Goal: Task Accomplishment & Management: Use online tool/utility

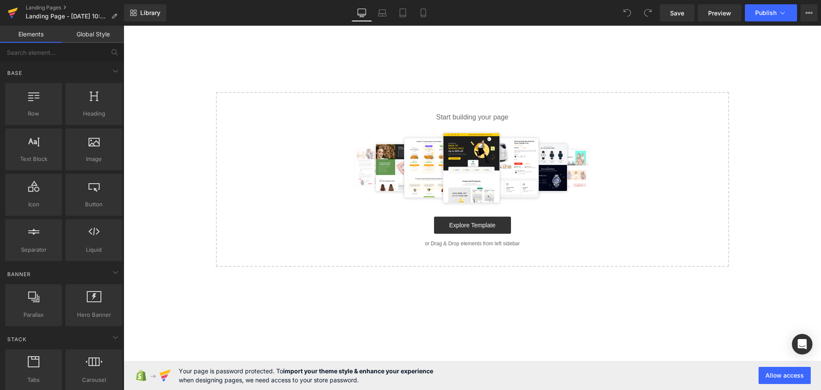
click at [10, 15] on icon at bounding box center [12, 14] width 6 height 4
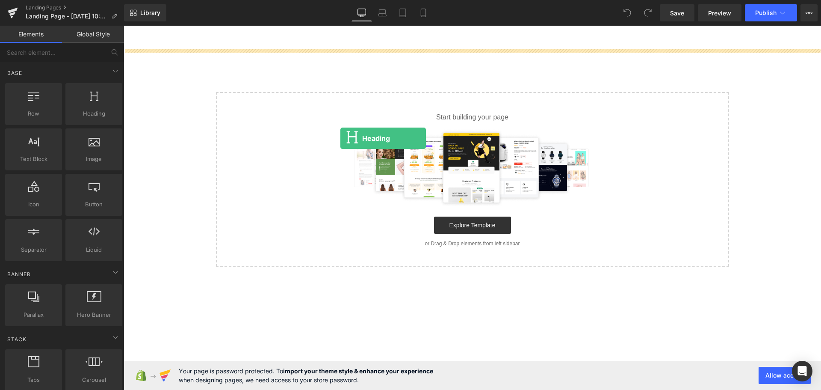
drag, startPoint x: 226, startPoint y: 121, endPoint x: 340, endPoint y: 138, distance: 115.8
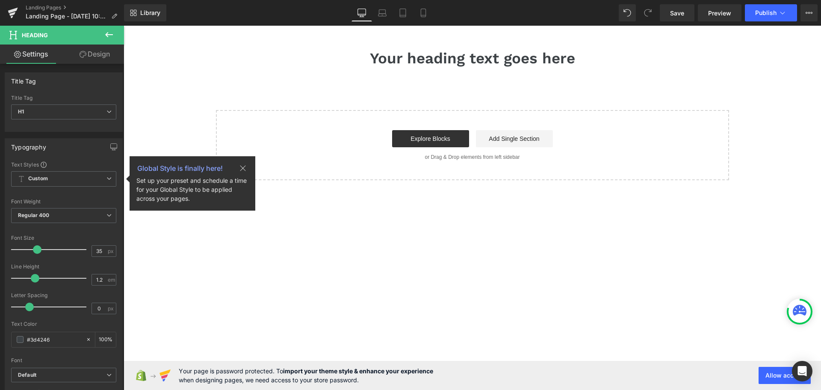
click at [110, 36] on icon at bounding box center [109, 35] width 10 height 10
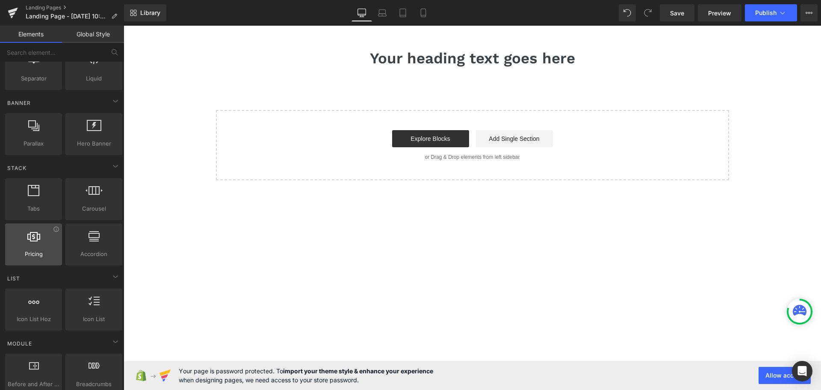
scroll to position [214, 0]
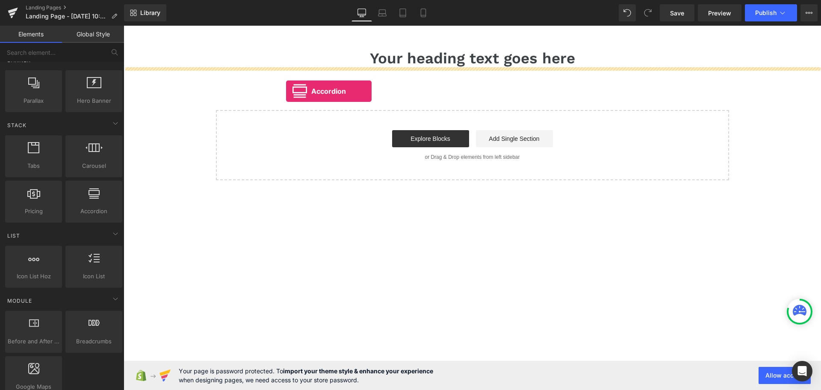
drag, startPoint x: 218, startPoint y: 224, endPoint x: 286, endPoint y: 91, distance: 149.4
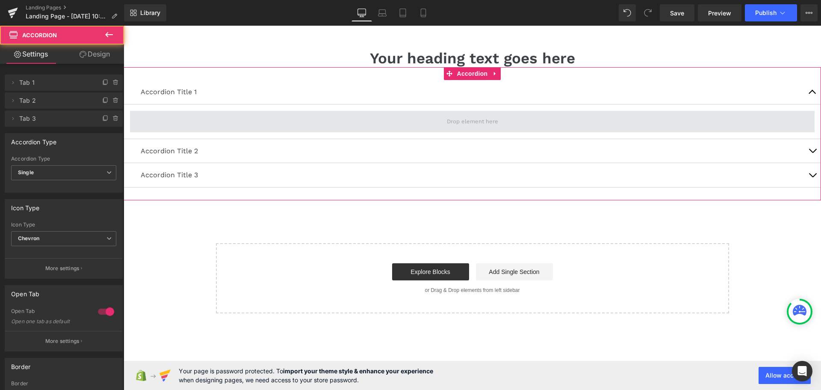
click at [355, 124] on span at bounding box center [472, 121] width 685 height 21
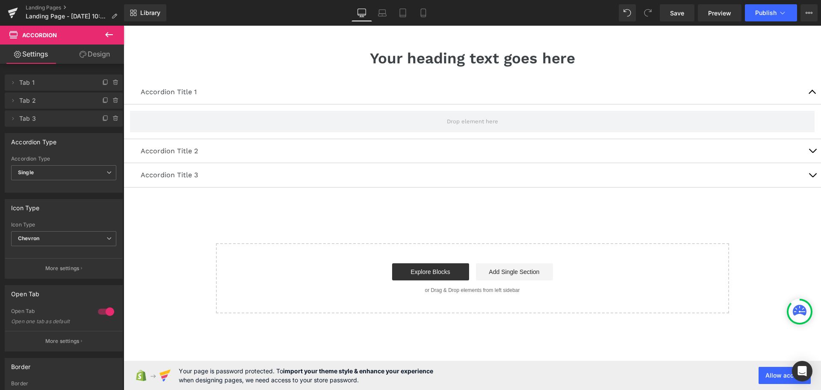
click at [111, 28] on button at bounding box center [109, 35] width 30 height 19
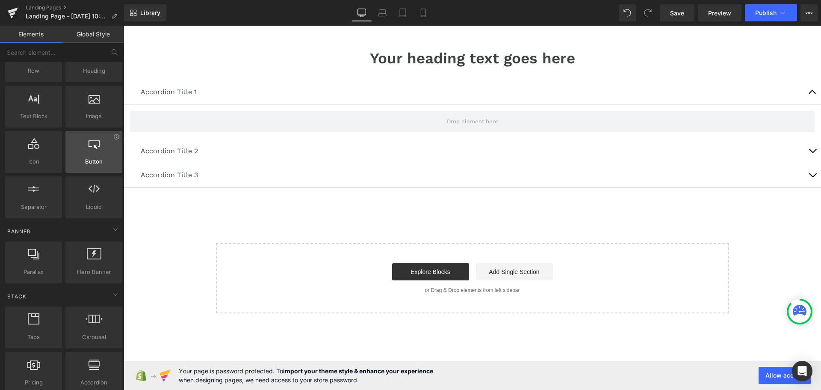
scroll to position [0, 0]
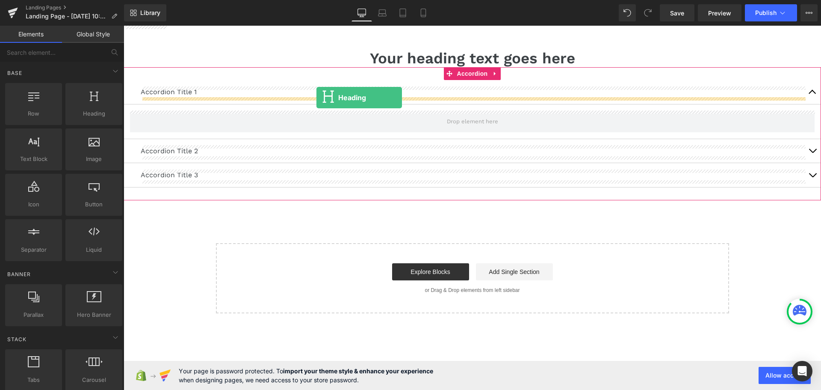
drag, startPoint x: 222, startPoint y: 137, endPoint x: 317, endPoint y: 98, distance: 103.0
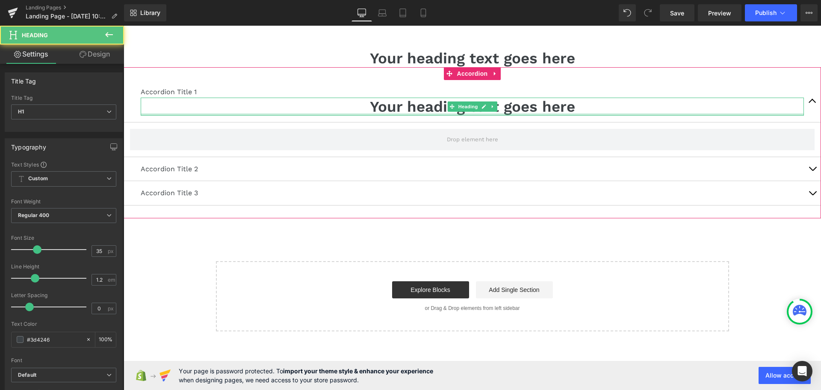
drag, startPoint x: 338, startPoint y: 103, endPoint x: 339, endPoint y: 113, distance: 10.3
click at [339, 113] on div "Your heading text goes here Heading" at bounding box center [472, 107] width 663 height 18
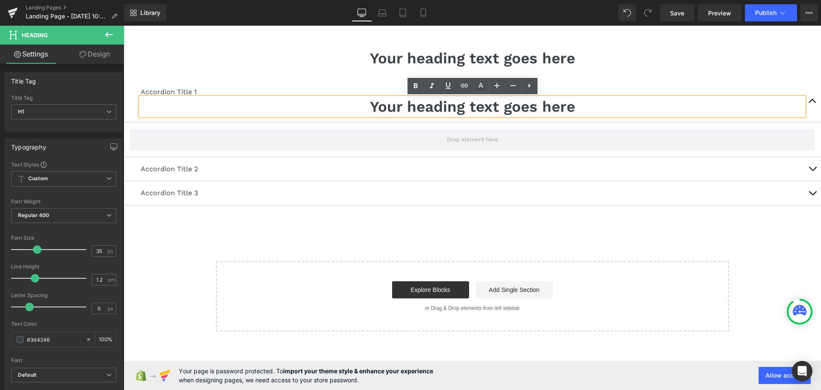
click at [337, 122] on div "Accordion Title 1 Text Block Your heading text goes here Heading" at bounding box center [473, 101] width 698 height 42
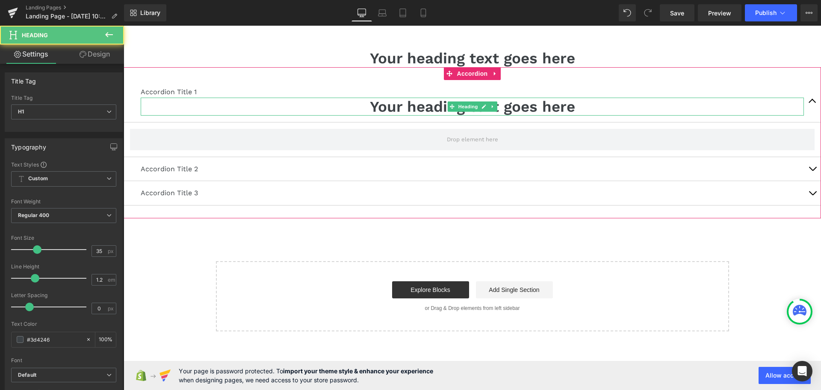
click at [344, 106] on h1 "Your heading text goes here" at bounding box center [472, 107] width 663 height 18
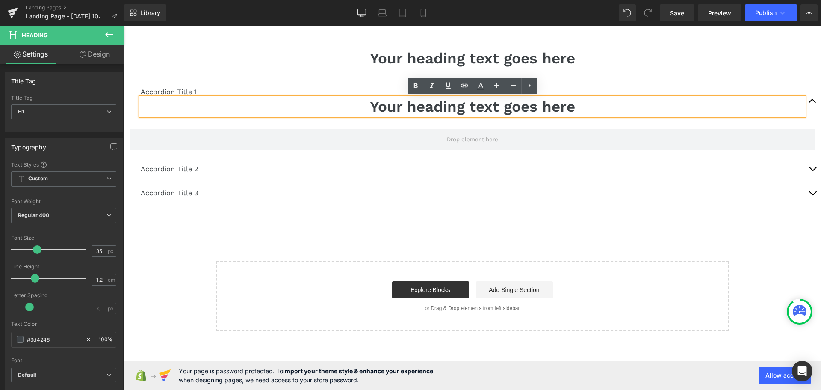
click at [348, 86] on div "Accordion Title 1 Text Block Your heading text goes here Heading" at bounding box center [473, 101] width 698 height 42
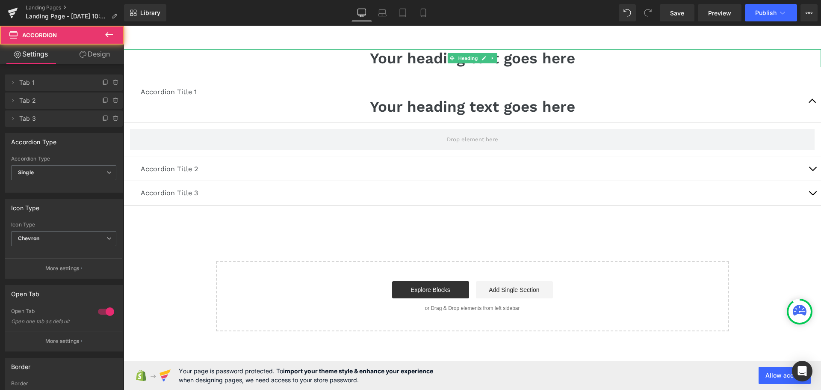
click at [354, 61] on h1 "Your heading text goes here" at bounding box center [473, 58] width 698 height 18
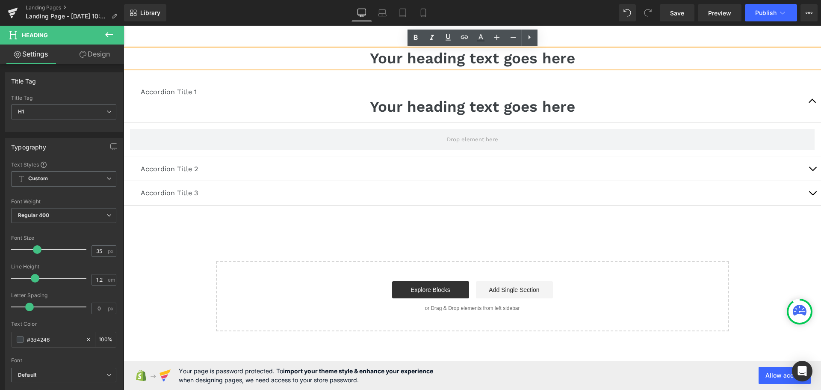
click at [319, 41] on main "Your heading text goes here Heading Accordion Title 1 Text Block Your heading t…" at bounding box center [473, 178] width 698 height 305
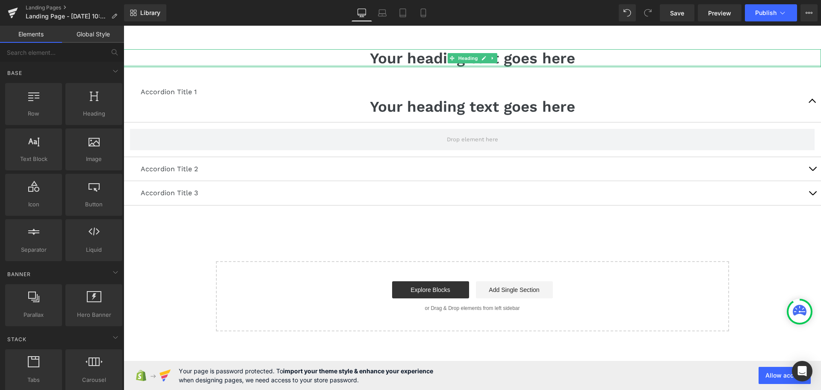
click at [346, 65] on div at bounding box center [473, 66] width 698 height 2
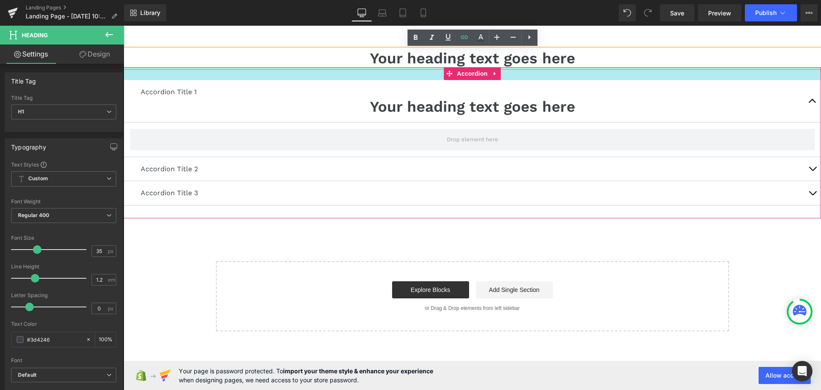
click at [334, 75] on div at bounding box center [473, 73] width 698 height 13
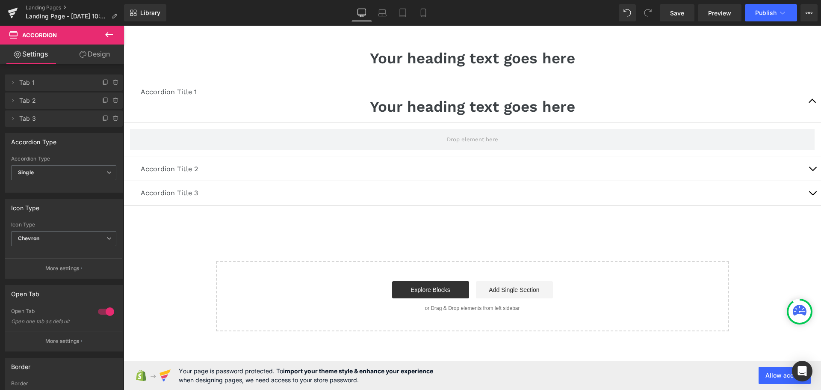
click at [105, 34] on icon at bounding box center [109, 35] width 10 height 10
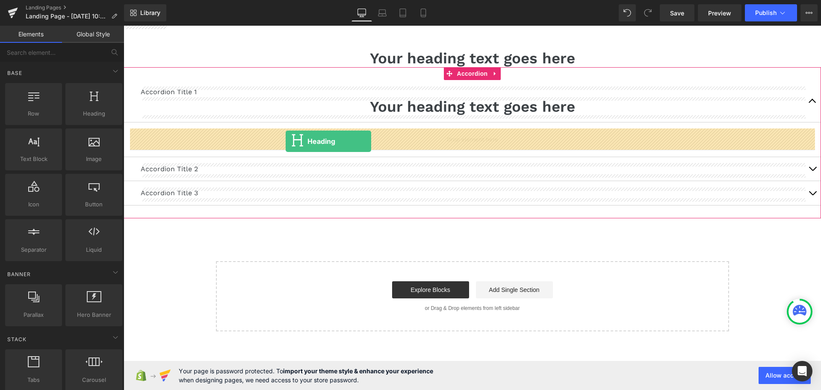
drag, startPoint x: 224, startPoint y: 134, endPoint x: 286, endPoint y: 141, distance: 62.0
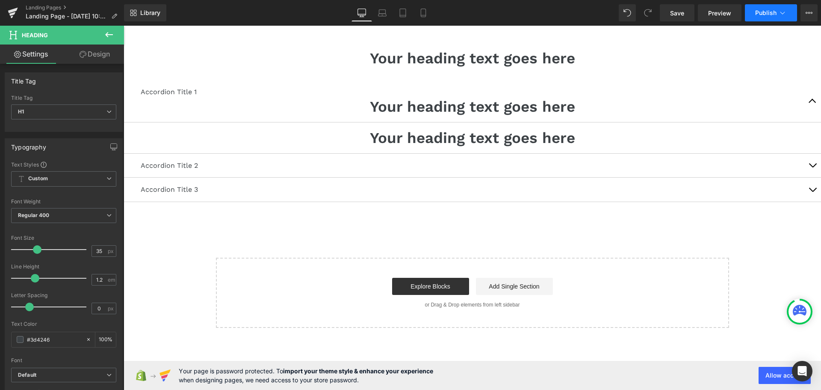
click at [764, 15] on span "Publish" at bounding box center [765, 12] width 21 height 7
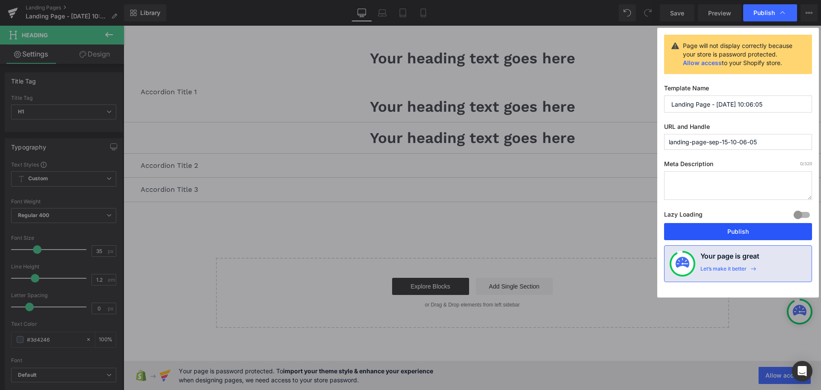
click at [725, 232] on button "Publish" at bounding box center [738, 231] width 148 height 17
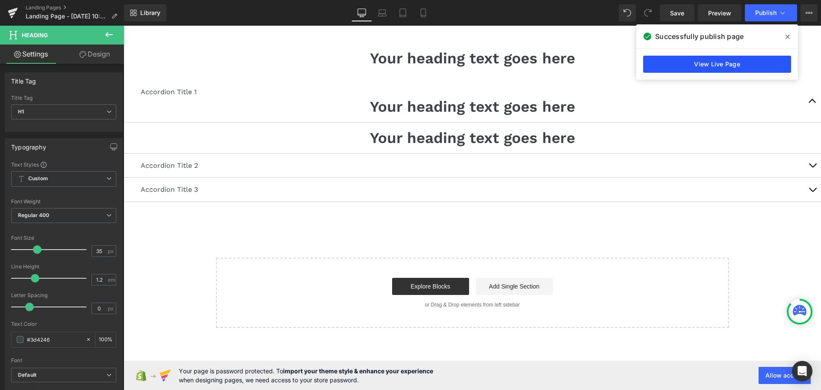
click at [734, 66] on link "View Live Page" at bounding box center [717, 64] width 148 height 17
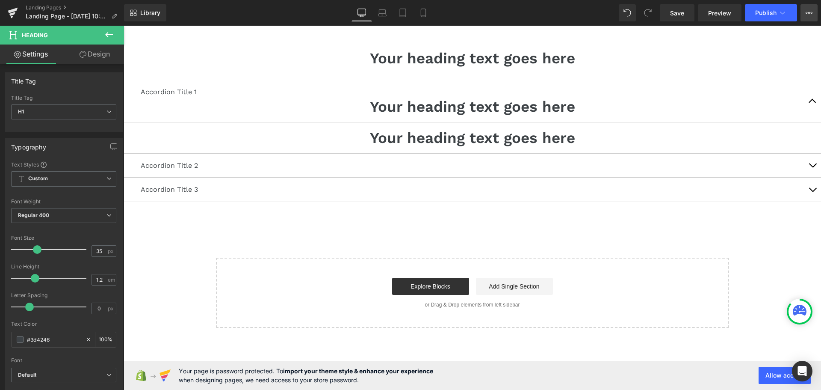
click at [806, 17] on button "View Live Page View with current Template Save Template to Library Schedule Pub…" at bounding box center [809, 12] width 17 height 17
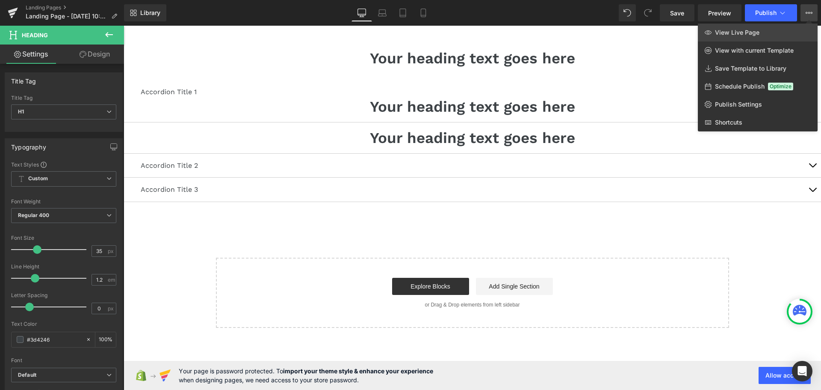
click at [754, 33] on span "View Live Page" at bounding box center [737, 33] width 44 height 8
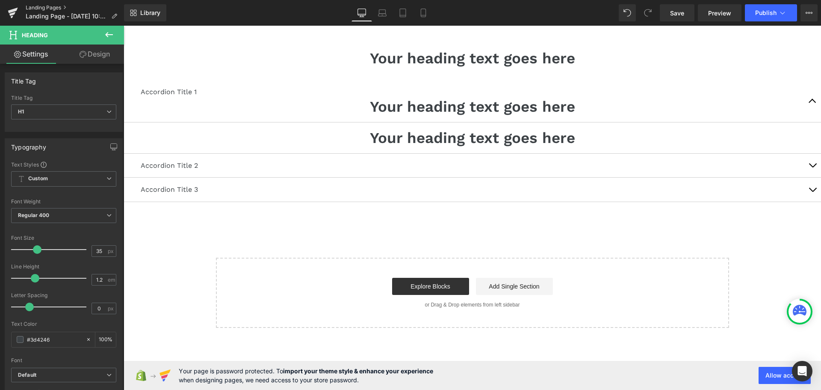
click at [29, 7] on link "Landing Pages" at bounding box center [75, 7] width 98 height 7
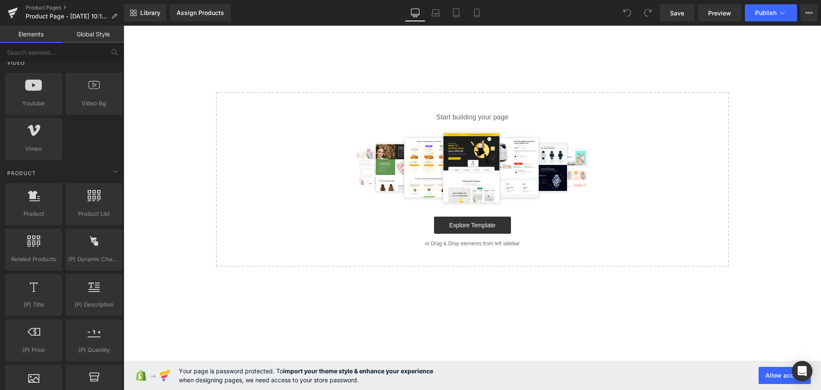
scroll to position [642, 0]
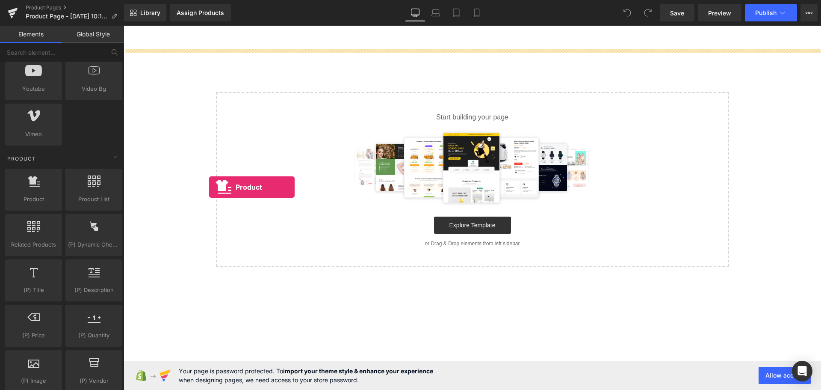
drag, startPoint x: 172, startPoint y: 205, endPoint x: 243, endPoint y: 191, distance: 71.9
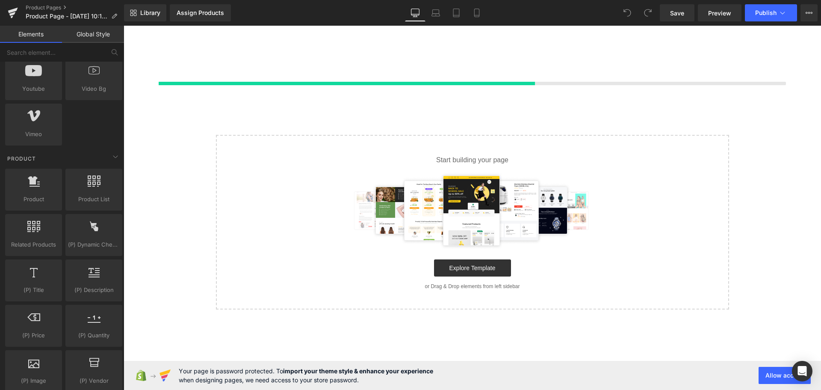
click at [243, 191] on div at bounding box center [473, 210] width 486 height 77
click at [806, 12] on icon at bounding box center [809, 12] width 7 height 7
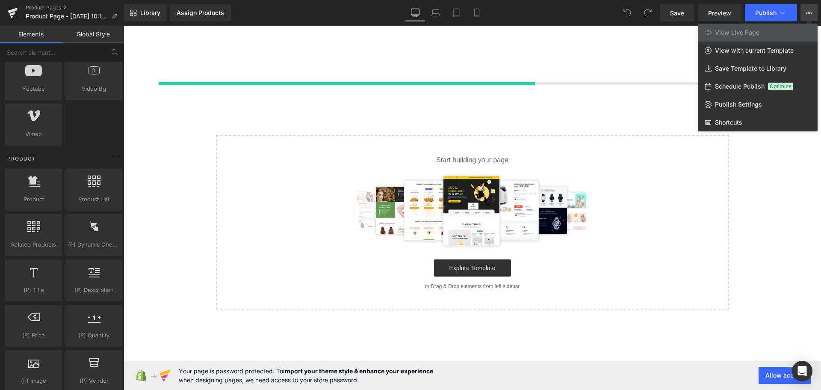
click at [806, 12] on icon at bounding box center [809, 12] width 7 height 7
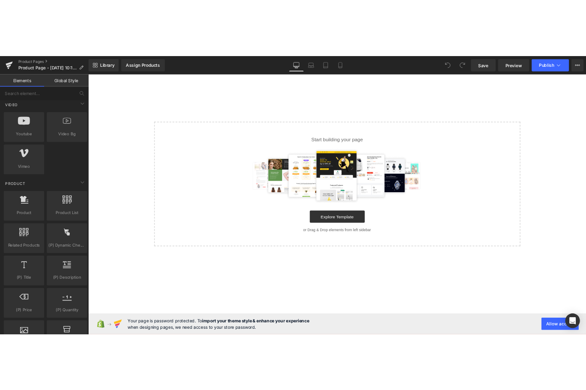
scroll to position [642, 0]
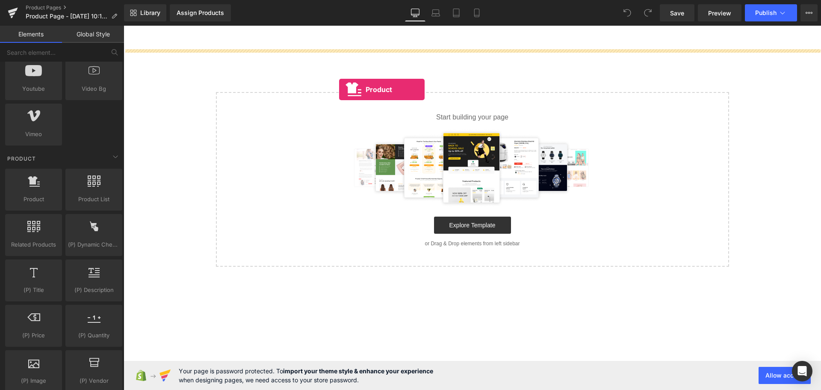
drag, startPoint x: 160, startPoint y: 209, endPoint x: 339, endPoint y: 89, distance: 215.3
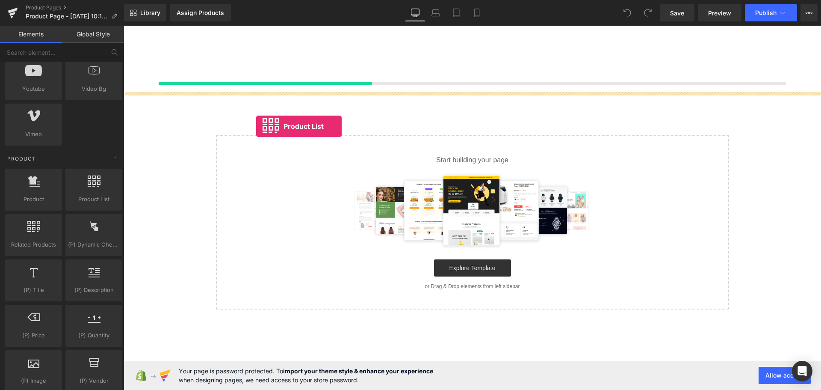
drag, startPoint x: 226, startPoint y: 206, endPoint x: 256, endPoint y: 126, distance: 85.4
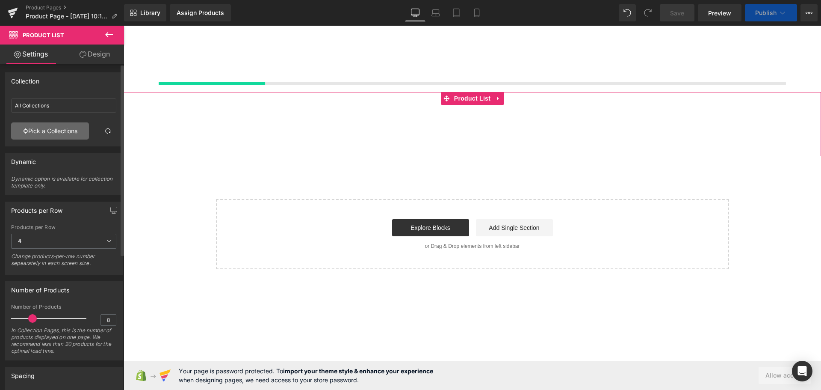
click at [56, 131] on link "Pick a Collections" at bounding box center [50, 130] width 78 height 17
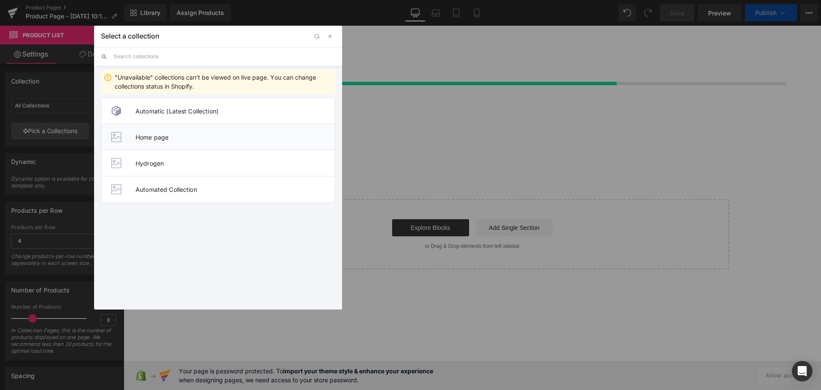
click at [233, 134] on span "Home page" at bounding box center [235, 136] width 199 height 7
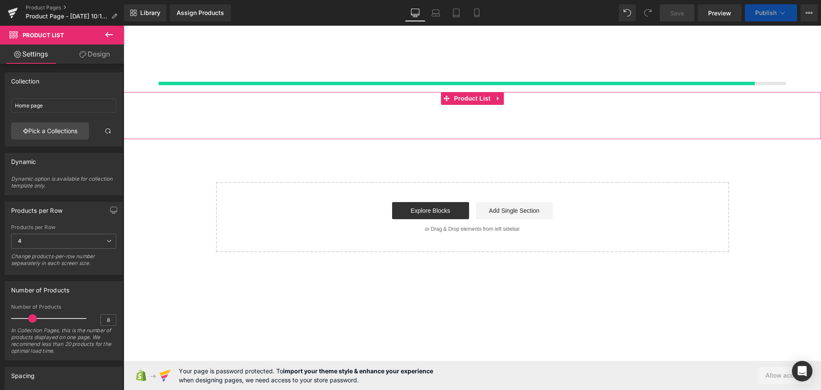
click at [169, 104] on div at bounding box center [473, 109] width 698 height 34
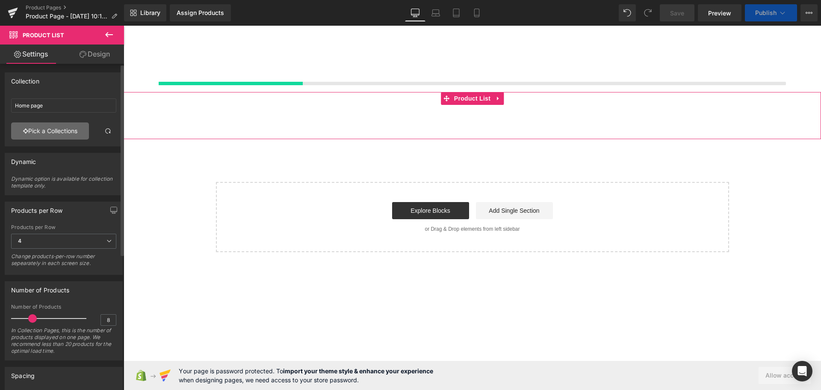
click at [43, 135] on link "Pick a Collections" at bounding box center [50, 130] width 78 height 17
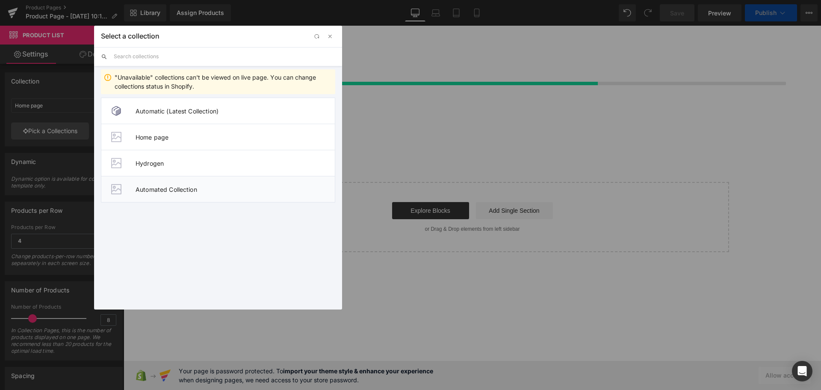
click at [231, 182] on li "Automated Collection" at bounding box center [218, 189] width 234 height 27
type input "Automated Collection"
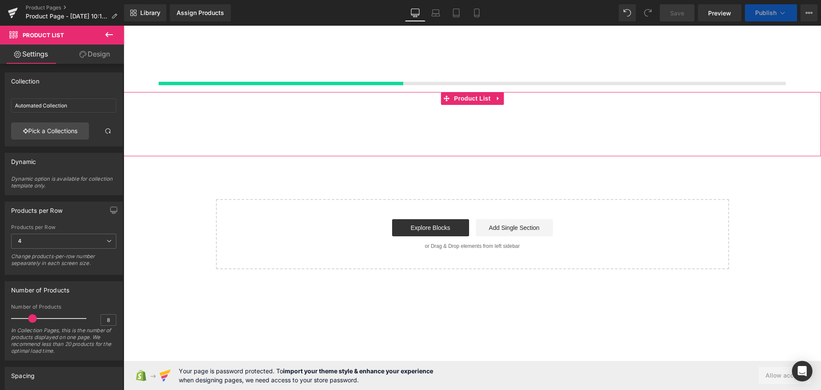
click at [272, 140] on div at bounding box center [473, 117] width 698 height 51
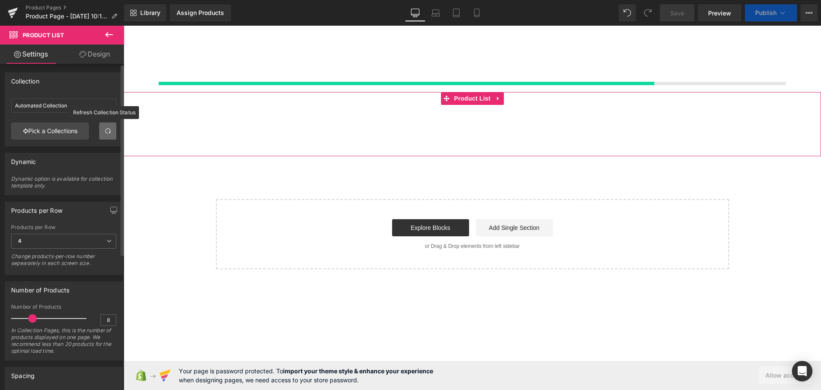
click at [105, 131] on span at bounding box center [107, 130] width 7 height 7
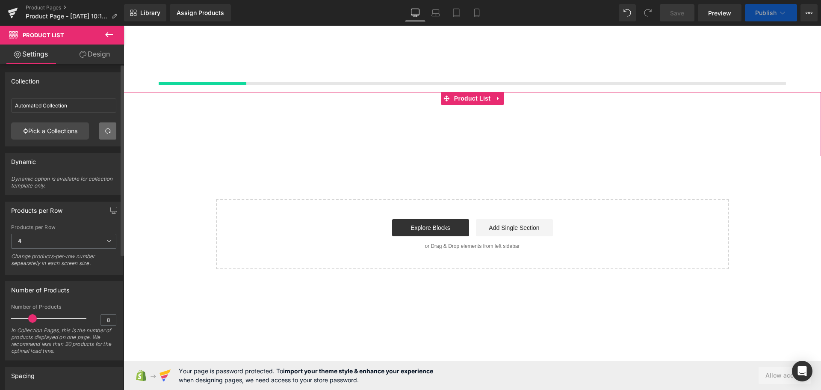
click at [246, 128] on div at bounding box center [211, 130] width 175 height 17
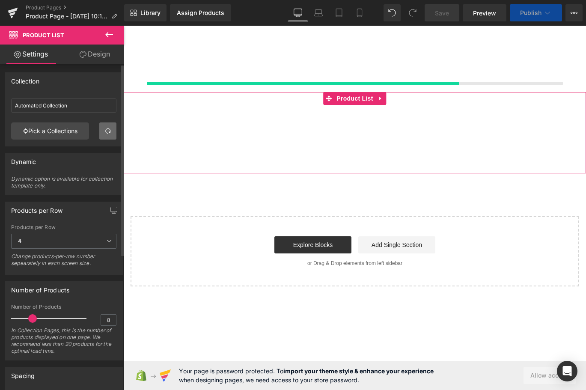
click at [370, 154] on div at bounding box center [355, 147] width 154 height 17
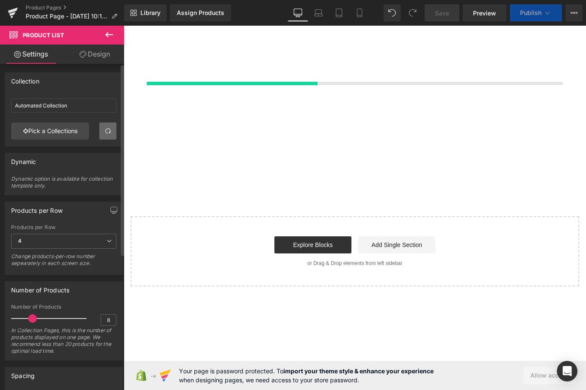
click at [522, 10] on span "Publish" at bounding box center [530, 12] width 21 height 7
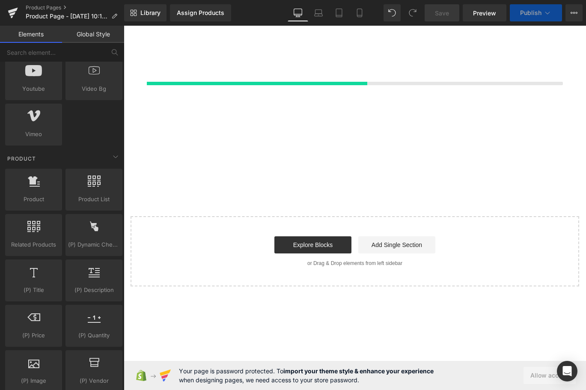
click at [422, 76] on div at bounding box center [355, 70] width 462 height 43
click at [372, 80] on div at bounding box center [355, 70] width 462 height 43
click at [368, 80] on div at bounding box center [355, 70] width 462 height 43
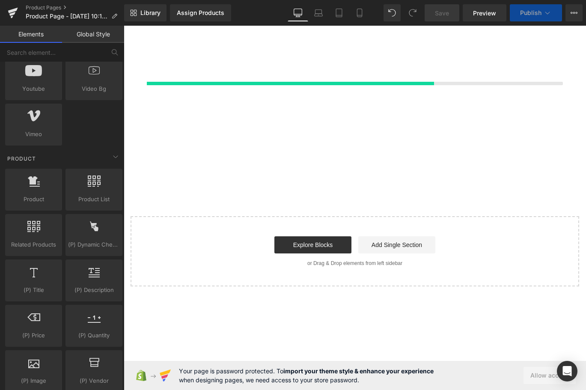
click at [368, 80] on div at bounding box center [355, 70] width 462 height 43
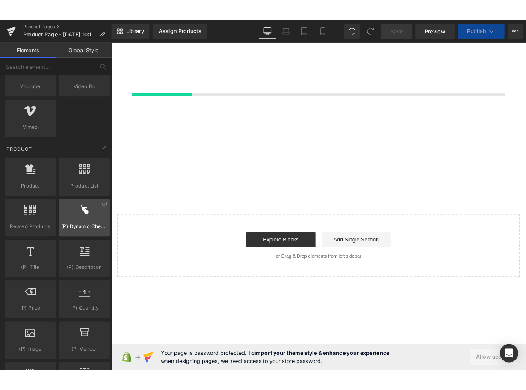
scroll to position [770, 0]
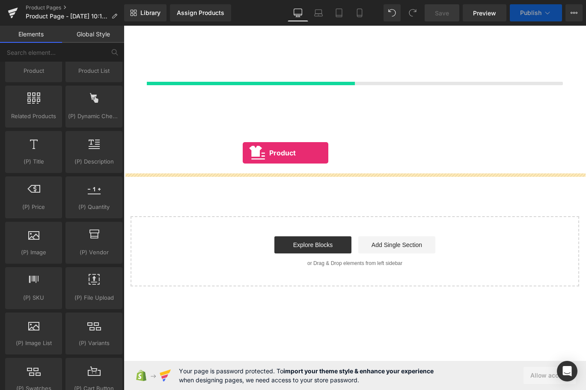
drag, startPoint x: 169, startPoint y: 101, endPoint x: 243, endPoint y: 153, distance: 89.8
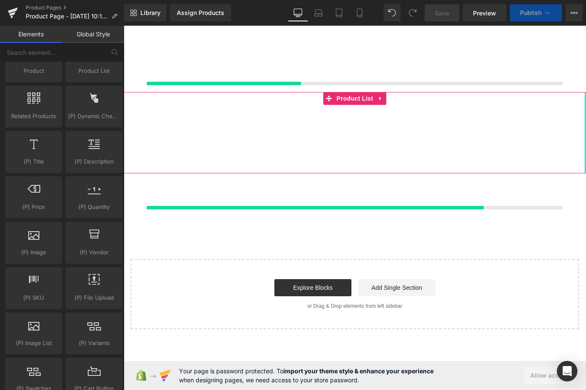
drag, startPoint x: 584, startPoint y: 162, endPoint x: 539, endPoint y: 160, distance: 44.9
click at [573, 160] on div at bounding box center [355, 132] width 462 height 81
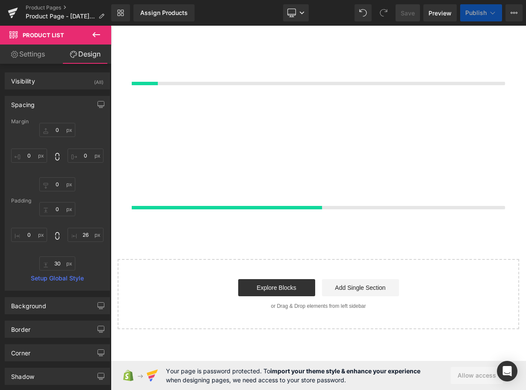
click at [94, 31] on icon at bounding box center [96, 35] width 10 height 10
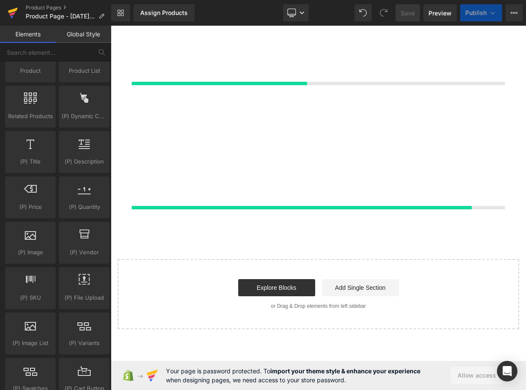
click at [11, 15] on icon at bounding box center [12, 14] width 6 height 4
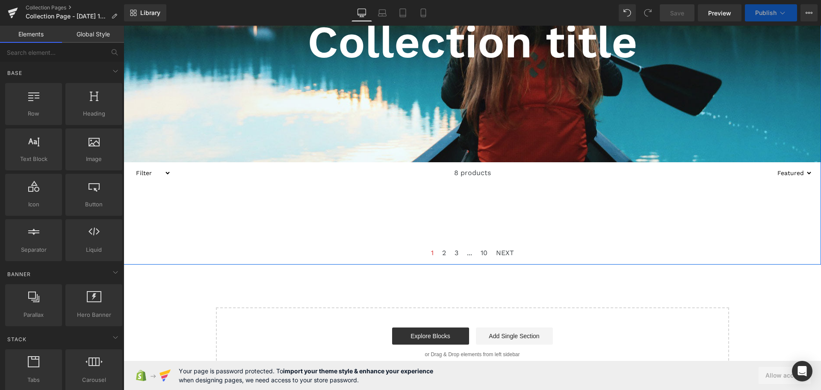
scroll to position [133, 0]
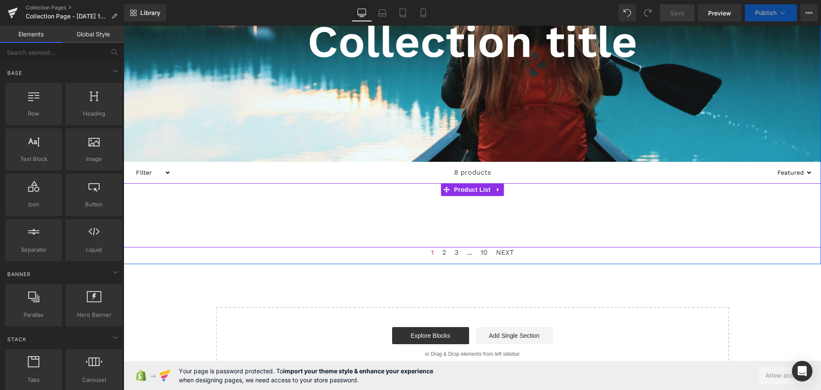
click at [359, 208] on div at bounding box center [385, 204] width 175 height 17
click at [210, 210] on div at bounding box center [211, 204] width 175 height 17
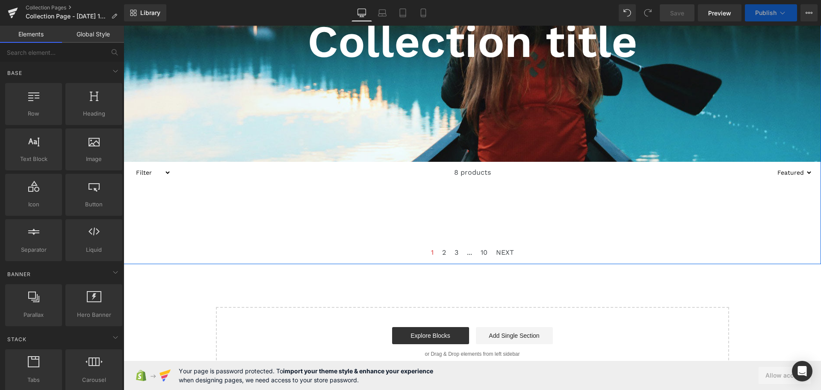
click at [234, 169] on div "8 products" at bounding box center [472, 172] width 603 height 21
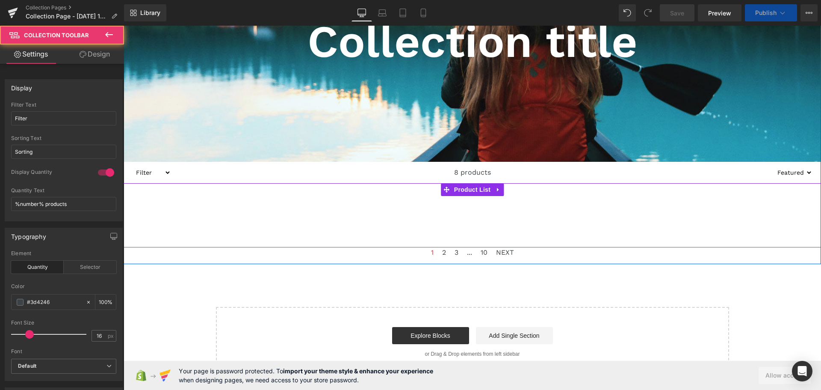
click at [228, 226] on div at bounding box center [211, 221] width 175 height 17
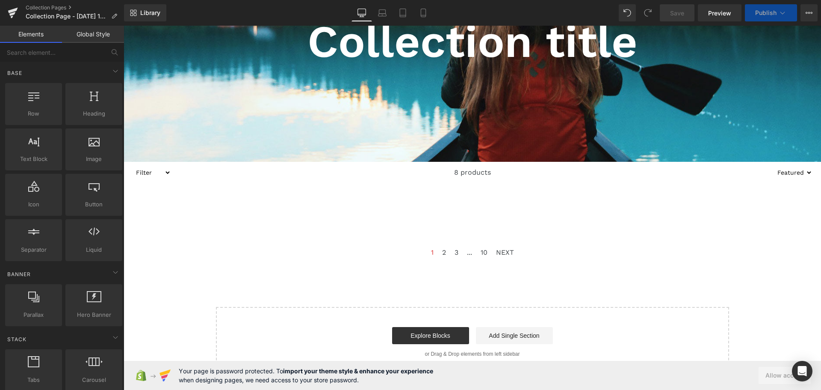
click at [237, 280] on div "Collection title Collection Title Collection Banner 200px Filter Automotive Bab…" at bounding box center [473, 146] width 698 height 461
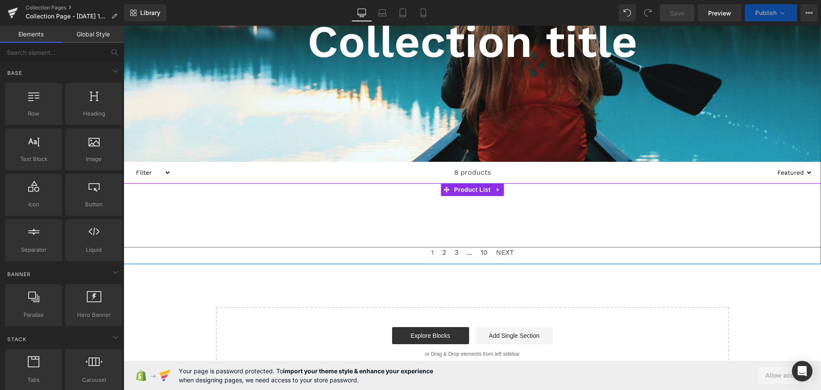
click at [247, 217] on div at bounding box center [211, 221] width 175 height 17
click at [365, 202] on div at bounding box center [385, 204] width 175 height 17
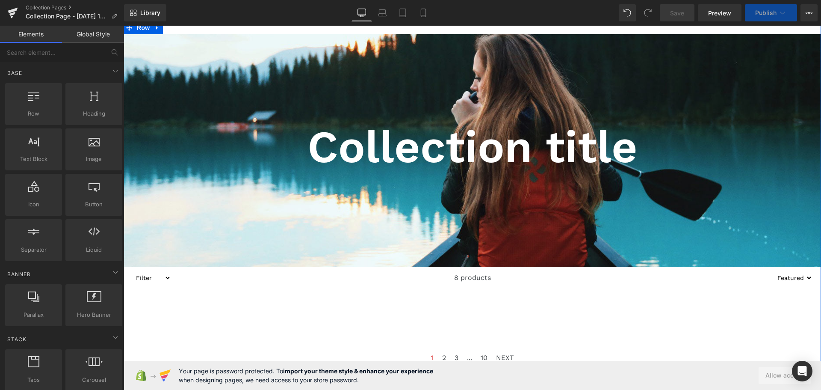
scroll to position [43, 0]
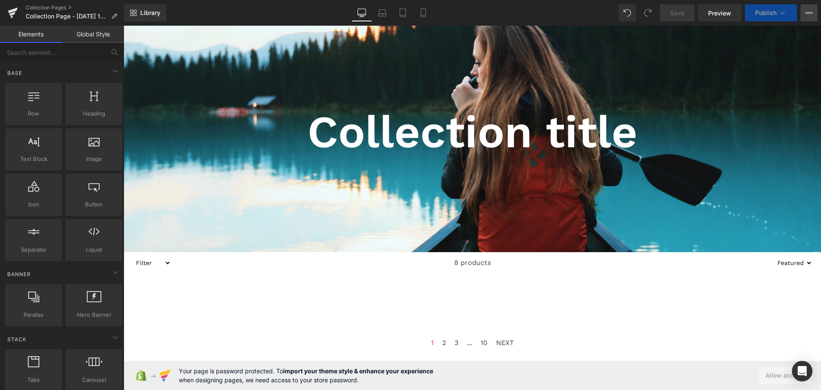
click at [812, 10] on icon at bounding box center [809, 12] width 7 height 7
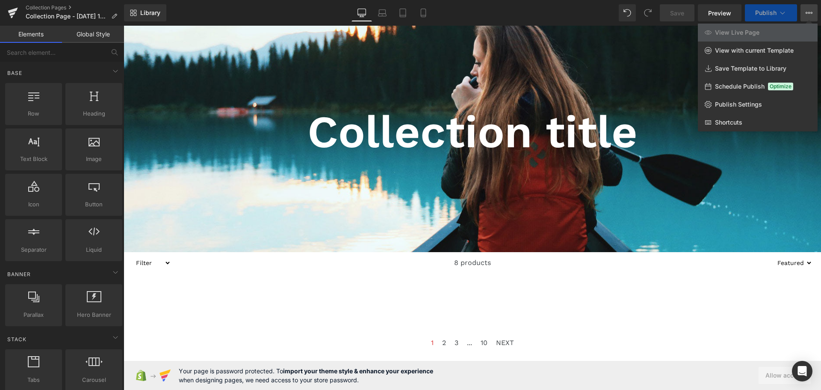
click at [812, 10] on icon at bounding box center [809, 12] width 7 height 7
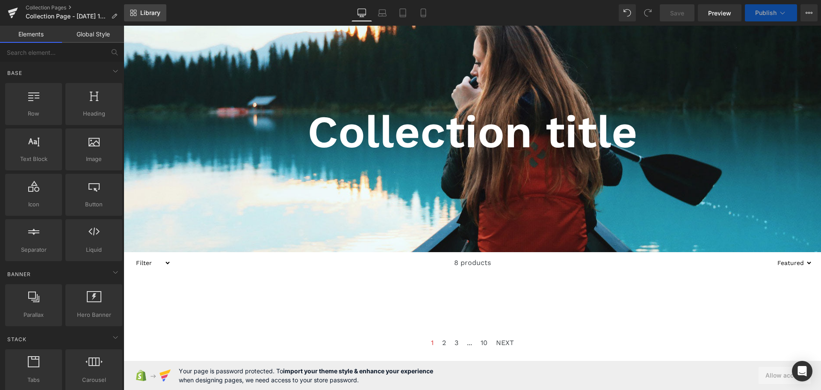
click at [152, 11] on span "Library" at bounding box center [150, 13] width 20 height 8
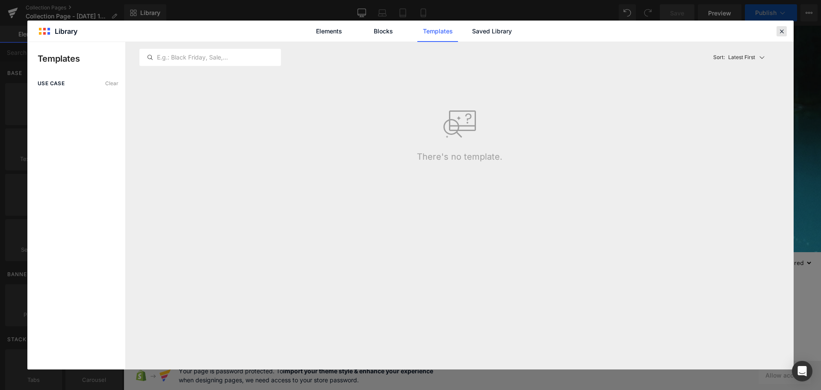
click at [782, 31] on icon at bounding box center [782, 31] width 8 height 8
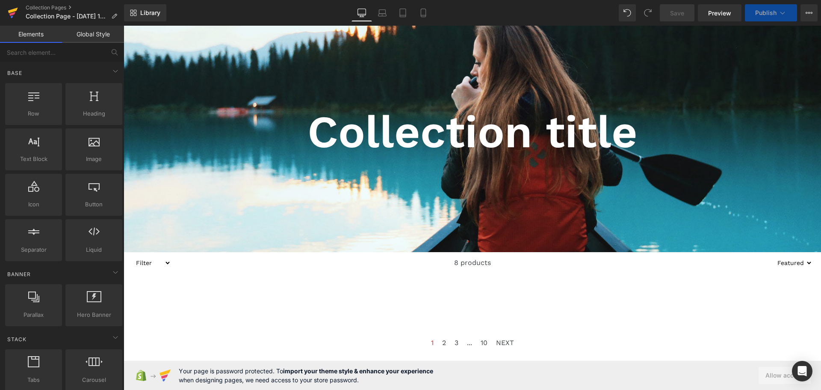
click at [10, 14] on icon at bounding box center [12, 14] width 6 height 4
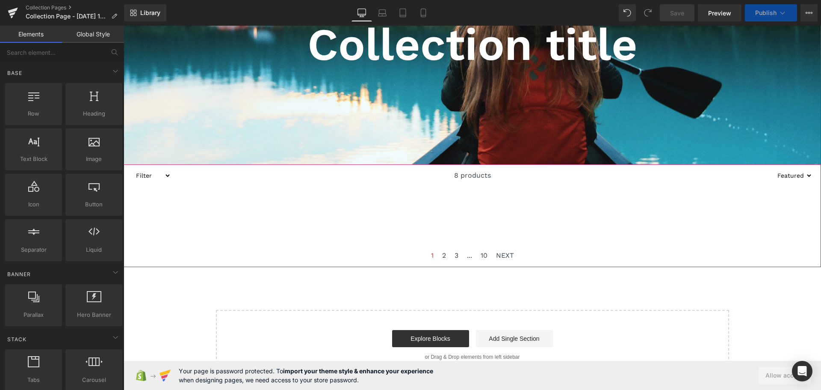
scroll to position [133, 0]
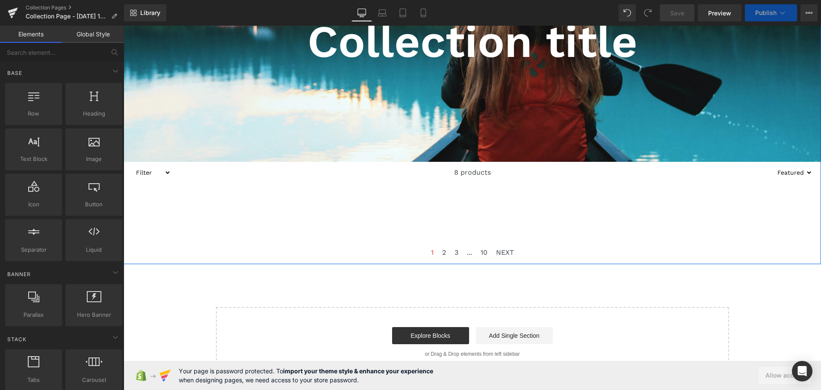
click at [414, 210] on div at bounding box center [385, 204] width 175 height 17
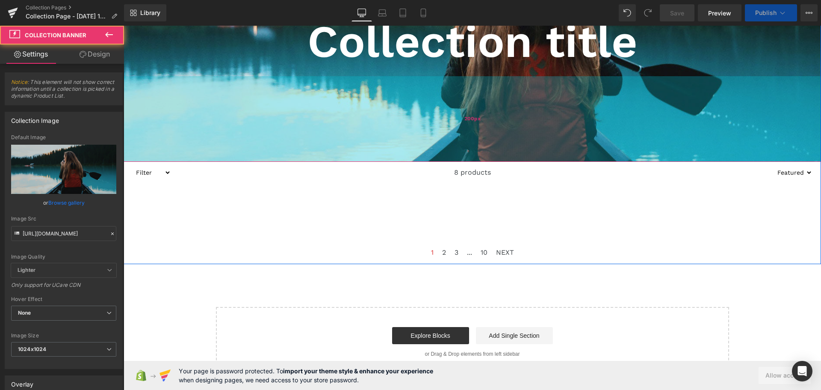
click at [382, 103] on div "200px" at bounding box center [473, 119] width 698 height 86
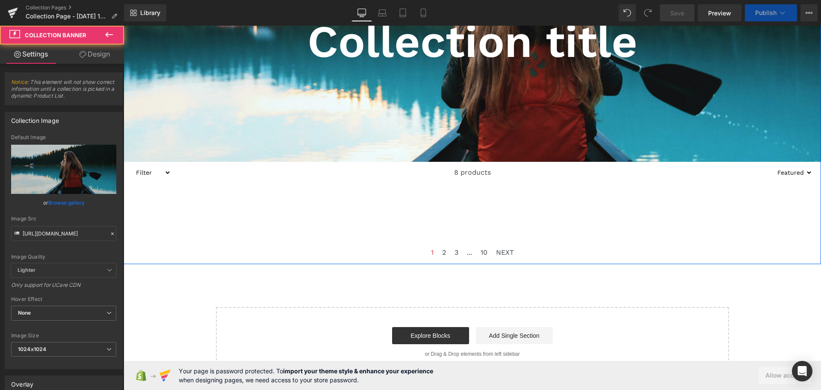
click at [389, 232] on div at bounding box center [473, 208] width 698 height 51
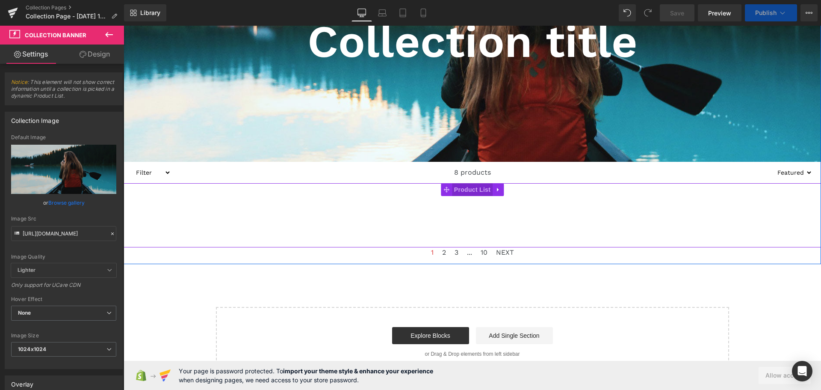
click at [456, 187] on span "Product List" at bounding box center [472, 189] width 41 height 13
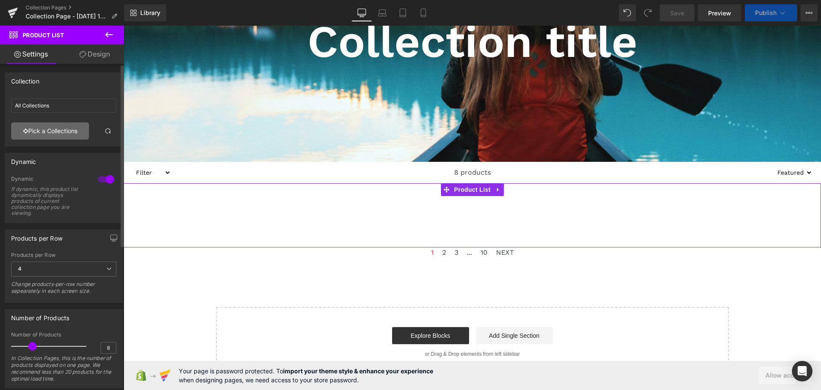
click at [71, 132] on link "Pick a Collections" at bounding box center [50, 130] width 78 height 17
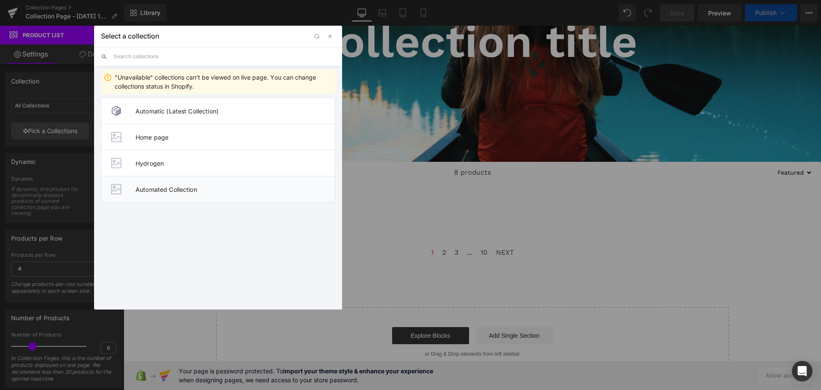
click at [228, 190] on span "Automated Collection" at bounding box center [235, 189] width 199 height 7
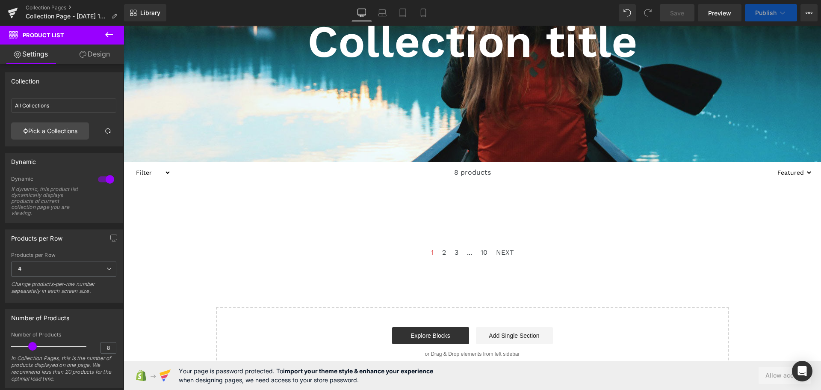
type input "Automated Collection"
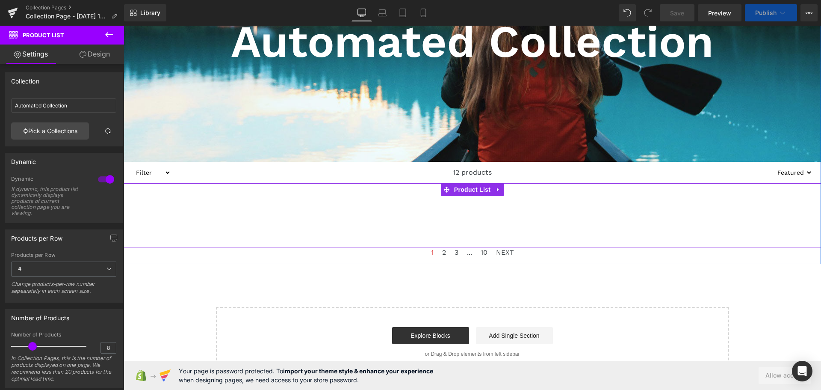
click at [231, 193] on div at bounding box center [473, 208] width 698 height 51
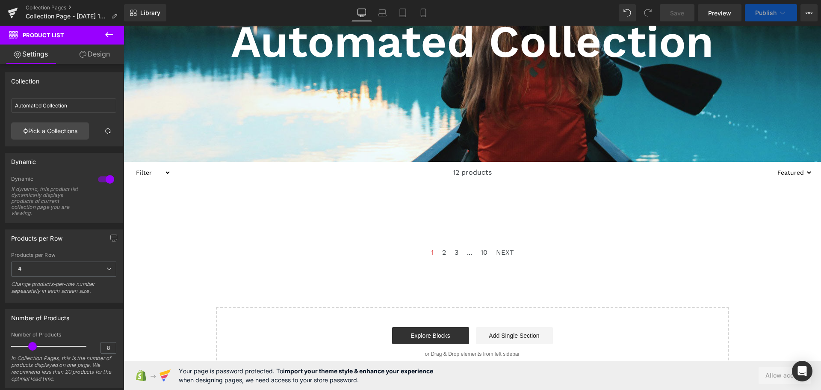
click at [768, 10] on span "Publish" at bounding box center [765, 12] width 21 height 7
click at [780, 10] on icon at bounding box center [782, 13] width 9 height 9
click at [719, 14] on span "Preview" at bounding box center [719, 13] width 23 height 9
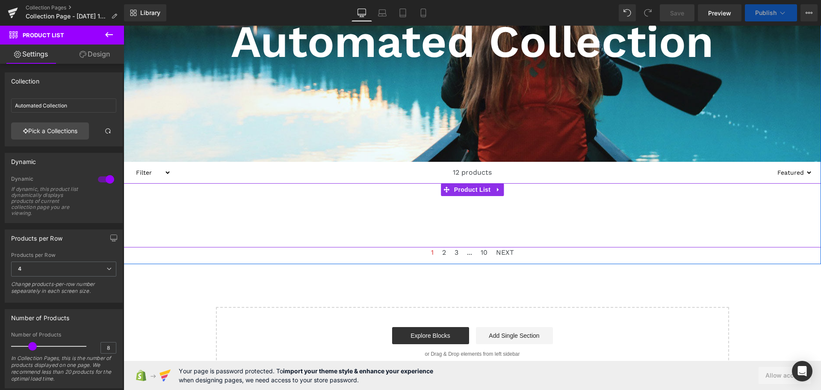
click at [501, 219] on div at bounding box center [560, 221] width 175 height 17
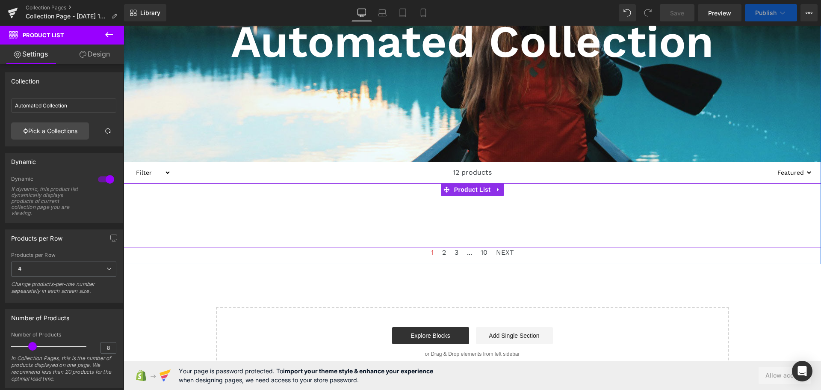
click at [183, 201] on div at bounding box center [211, 204] width 175 height 17
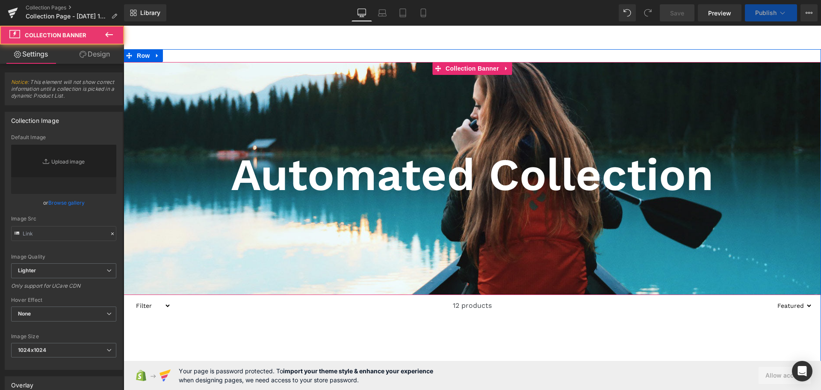
click at [329, 106] on div at bounding box center [473, 178] width 698 height 233
type input "https://cdn.shopify.com/s/files/1/0657/0813/files/slide-girl_2048x.jpg"
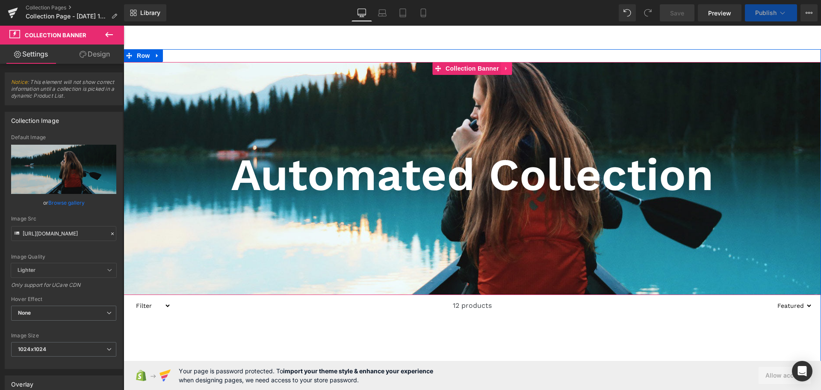
click at [505, 68] on icon at bounding box center [507, 68] width 6 height 6
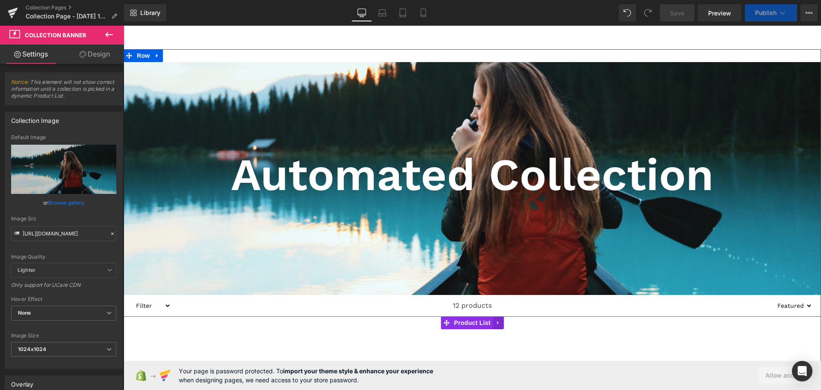
click at [497, 323] on icon at bounding box center [498, 322] width 6 height 6
click at [502, 323] on icon at bounding box center [504, 323] width 6 height 6
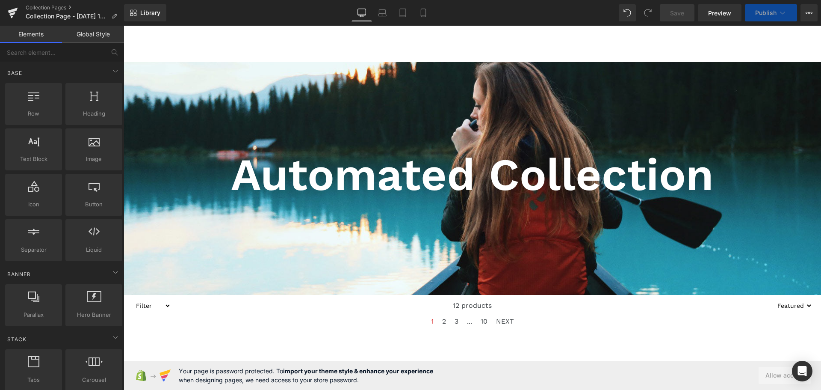
click at [778, 15] on icon at bounding box center [782, 13] width 9 height 9
click at [808, 14] on icon at bounding box center [809, 12] width 7 height 7
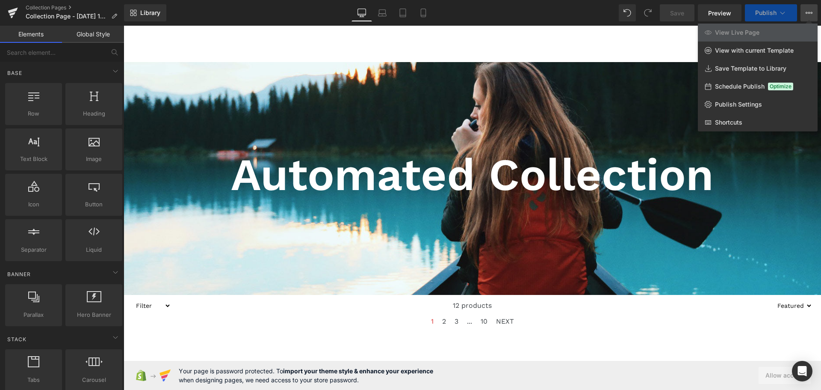
click at [808, 14] on icon at bounding box center [809, 12] width 7 height 7
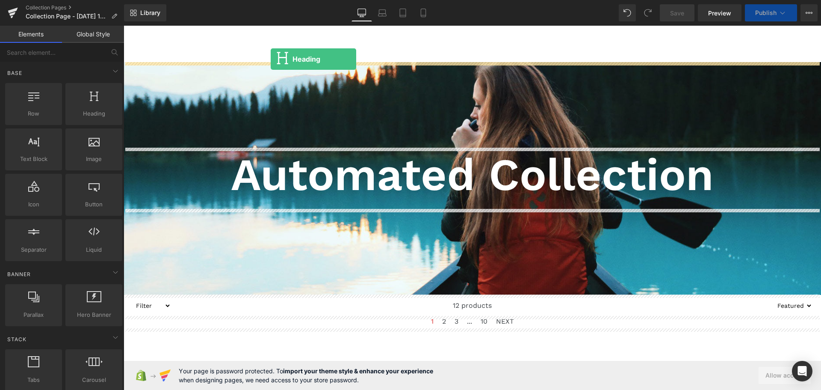
drag, startPoint x: 225, startPoint y: 131, endPoint x: 357, endPoint y: 47, distance: 156.2
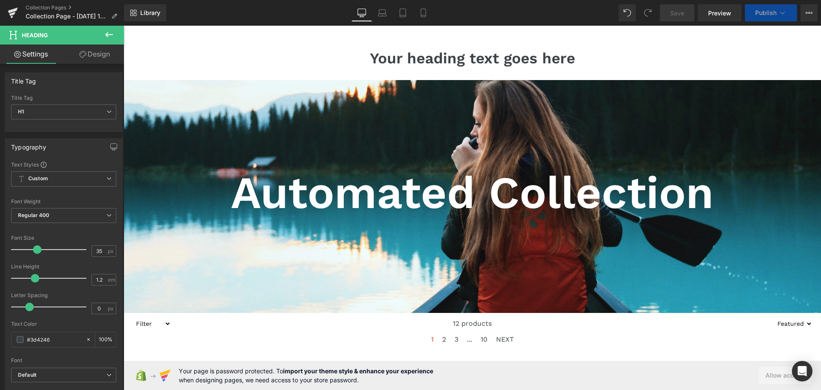
click at [307, 49] on div "Your heading text goes here Heading" at bounding box center [473, 58] width 698 height 18
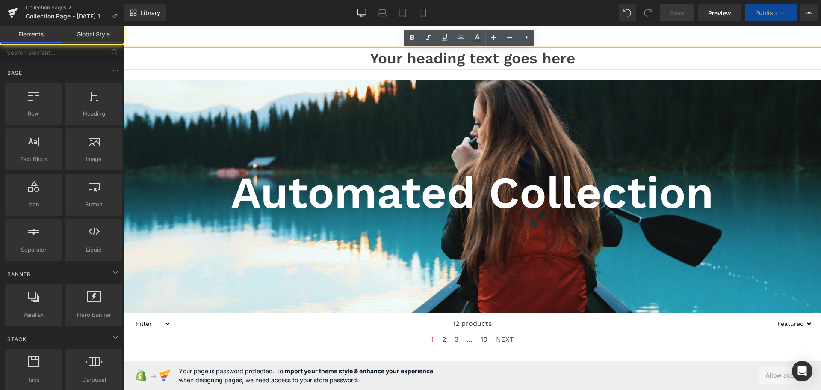
click at [322, 36] on main "Your heading text goes here Heading Automated Collection Collection Title Colle…" at bounding box center [473, 245] width 698 height 438
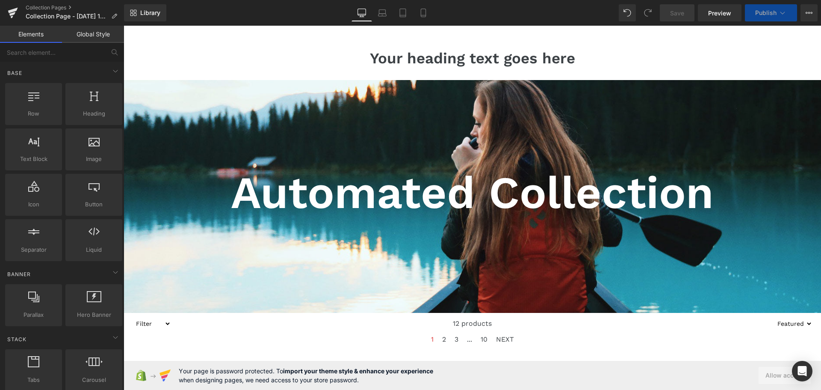
click at [764, 10] on span "Publish" at bounding box center [765, 12] width 21 height 7
click at [575, 7] on div "Library Desktop Desktop Laptop Tablet Mobile Save Preview Publish Scheduled Vie…" at bounding box center [472, 12] width 697 height 17
click at [755, 12] on button "Publish" at bounding box center [771, 12] width 52 height 17
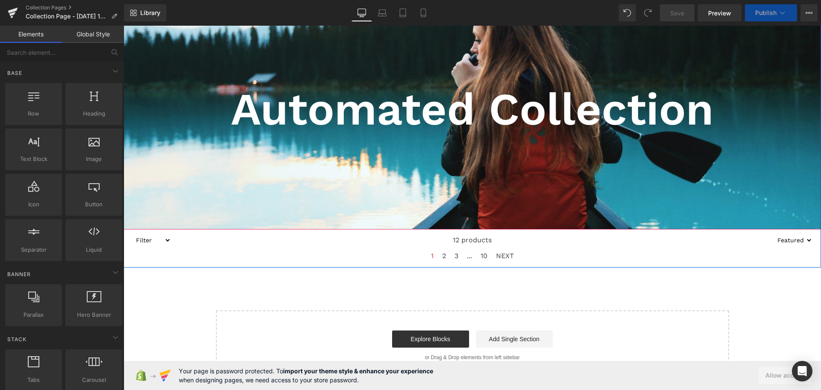
scroll to position [87, 0]
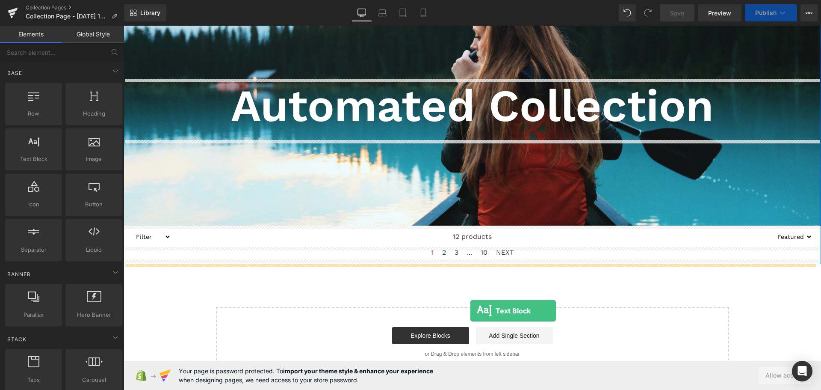
drag, startPoint x: 137, startPoint y: 173, endPoint x: 471, endPoint y: 311, distance: 360.8
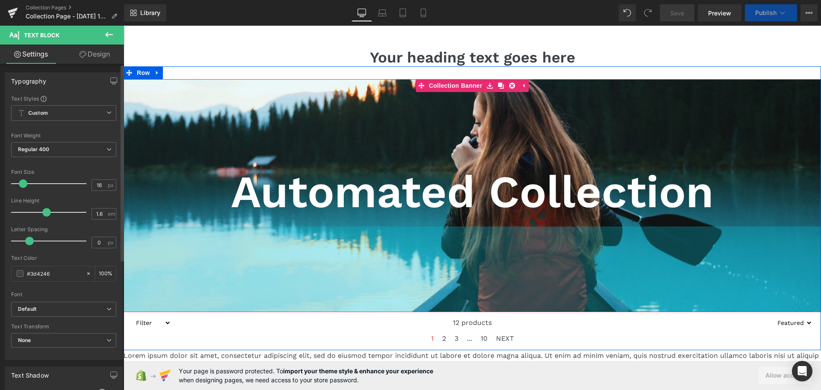
scroll to position [0, 0]
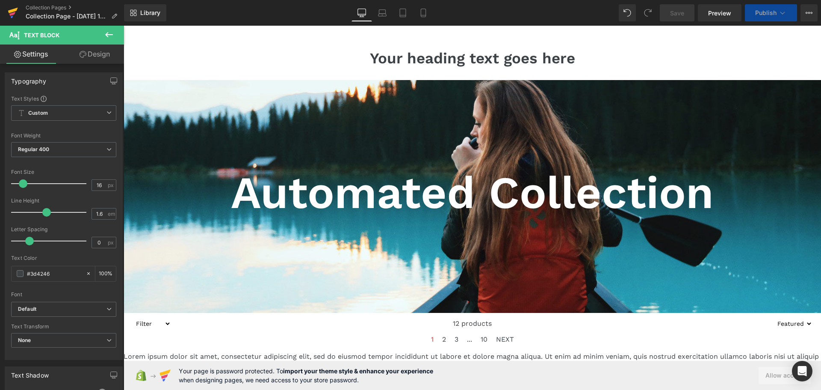
click at [12, 9] on icon at bounding box center [13, 12] width 10 height 21
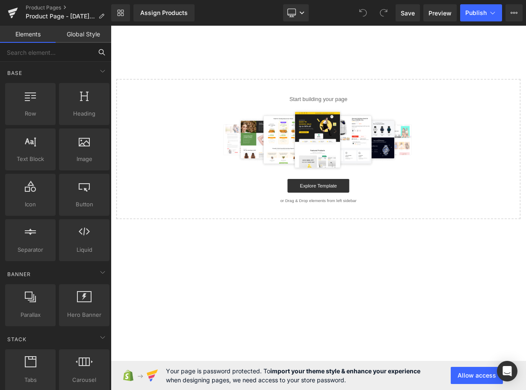
click at [30, 56] on input "text" at bounding box center [46, 52] width 92 height 19
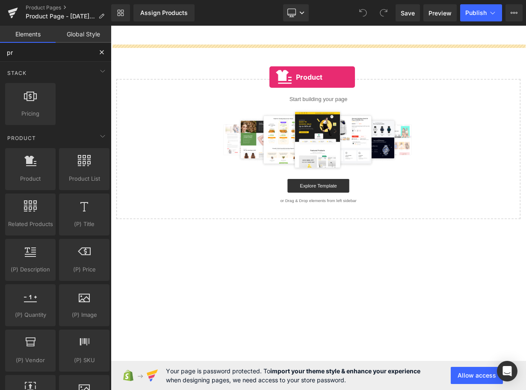
drag, startPoint x: 154, startPoint y: 207, endPoint x: 308, endPoint y: 89, distance: 194.1
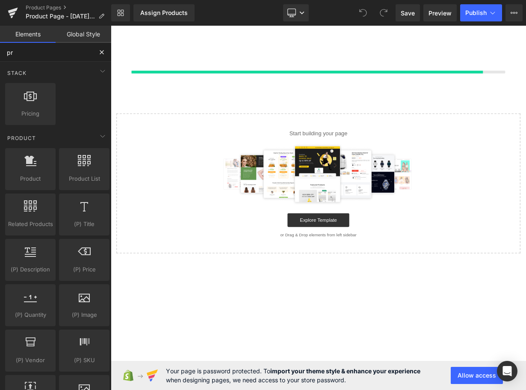
type input "pr"
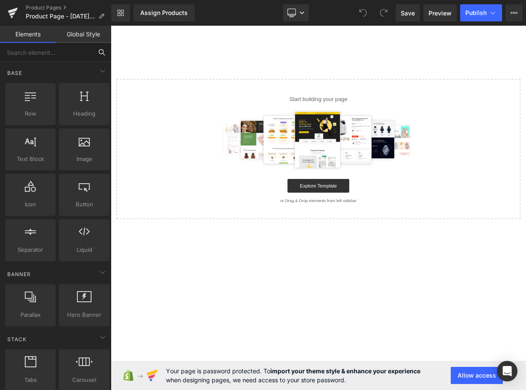
click at [47, 54] on input "text" at bounding box center [46, 52] width 92 height 19
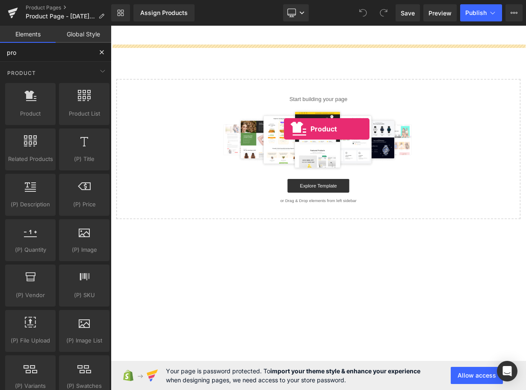
drag, startPoint x: 148, startPoint y: 120, endPoint x: 327, endPoint y: 154, distance: 182.4
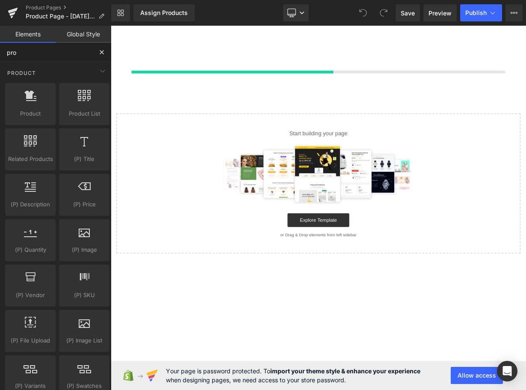
type input "pro"
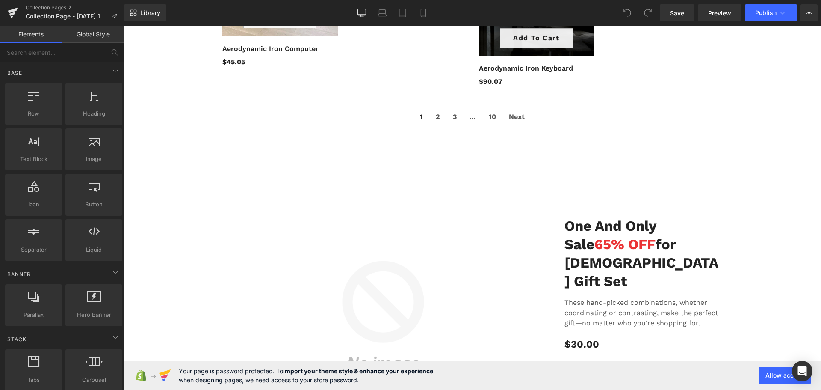
scroll to position [666, 0]
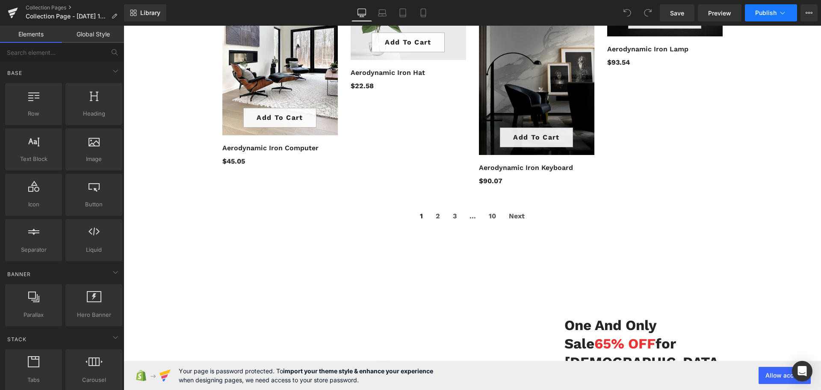
click at [756, 10] on span "Publish" at bounding box center [765, 12] width 21 height 7
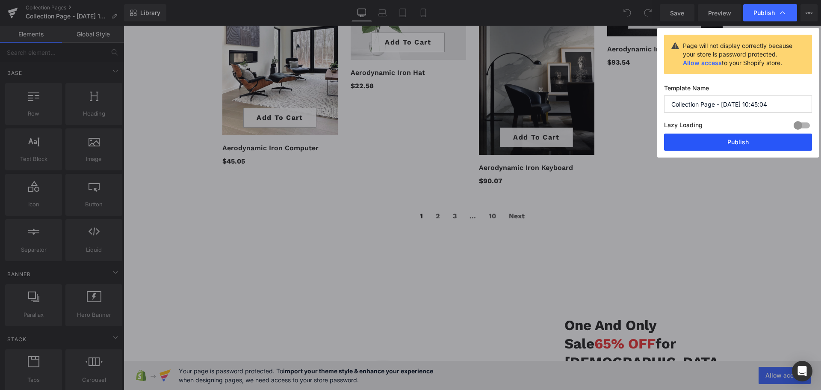
click at [711, 146] on button "Publish" at bounding box center [738, 141] width 148 height 17
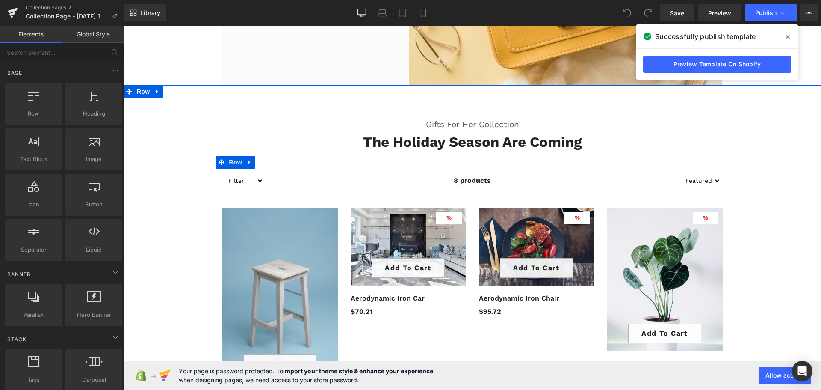
scroll to position [257, 0]
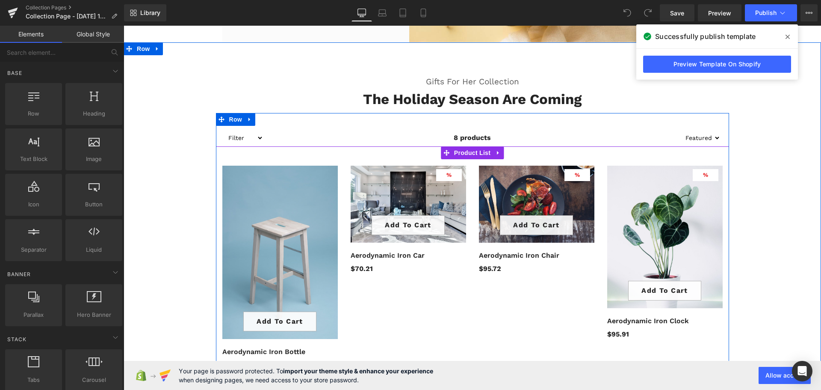
click at [344, 183] on div "7021 % (P) Image Add To Cart (P) Cart Button Row Aerodynamic Iron Car (P) Title…" at bounding box center [408, 223] width 128 height 129
click at [340, 149] on div "2911 % (P) Image Add To Cart (P) Cart Button" at bounding box center [472, 380] width 513 height 468
click at [466, 152] on span "Product List" at bounding box center [472, 152] width 41 height 13
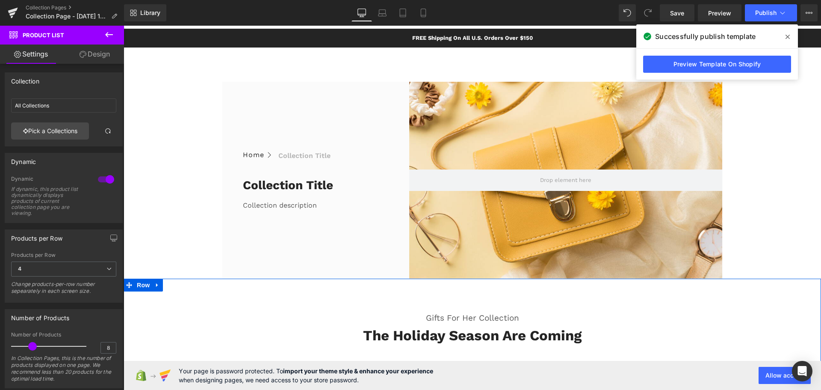
scroll to position [0, 0]
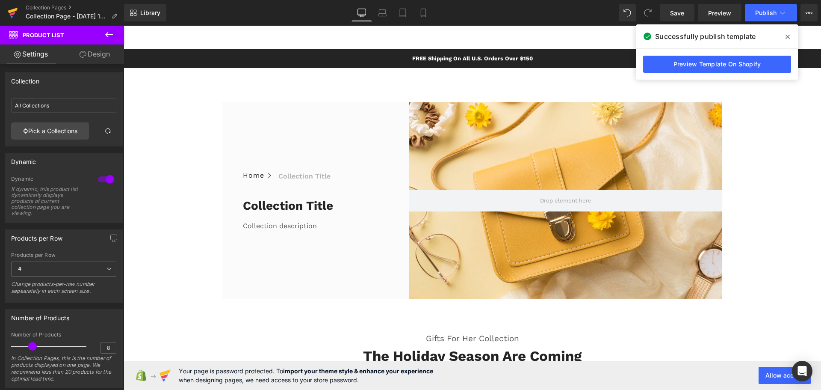
click at [13, 11] on icon at bounding box center [13, 11] width 10 height 6
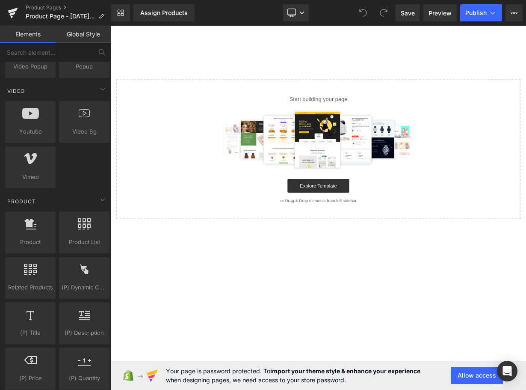
scroll to position [642, 0]
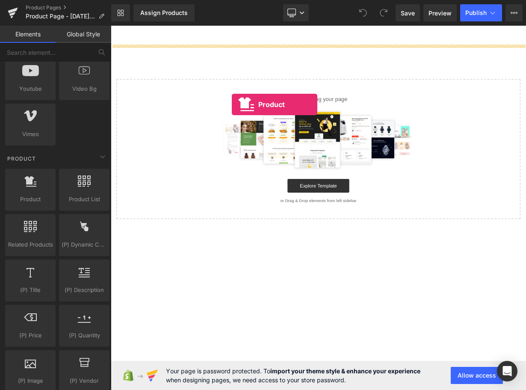
drag, startPoint x: 142, startPoint y: 219, endPoint x: 262, endPoint y: 124, distance: 153.1
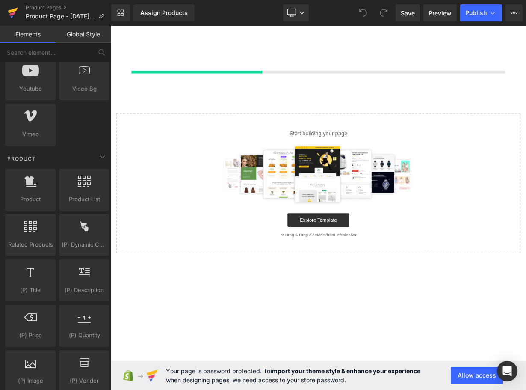
click at [9, 11] on icon at bounding box center [13, 11] width 10 height 6
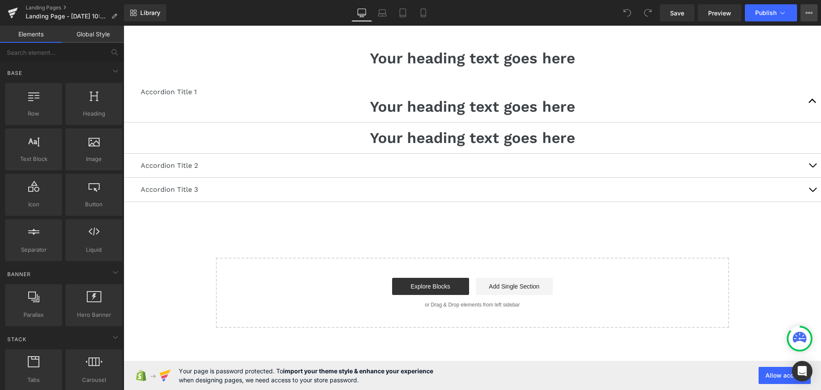
click at [812, 9] on icon at bounding box center [809, 12] width 7 height 7
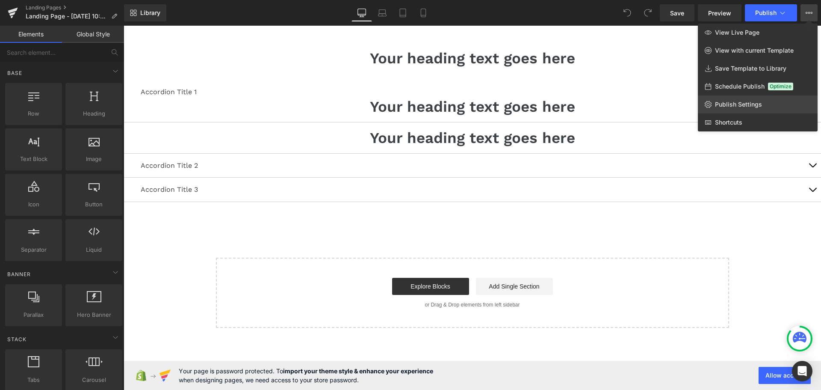
click at [746, 103] on span "Publish Settings" at bounding box center [738, 105] width 47 height 8
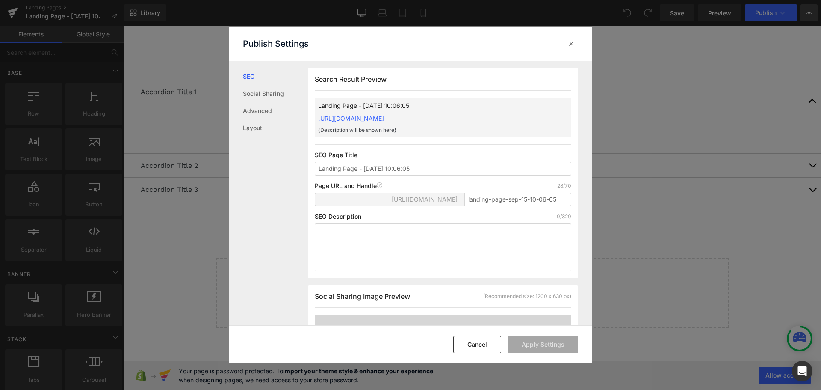
scroll to position [0, 0]
click at [439, 175] on input "Landing Page - Sep 15, 10:06:05" at bounding box center [443, 168] width 257 height 14
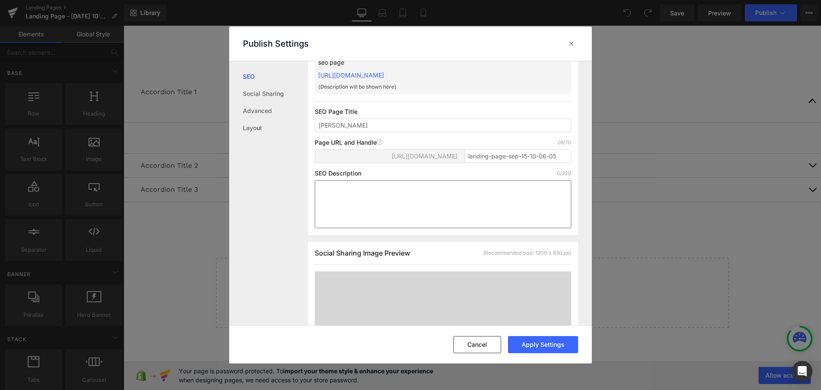
type input "[PERSON_NAME]"
click at [433, 201] on textarea at bounding box center [443, 204] width 257 height 48
type textarea "seo description"
click at [533, 345] on button "Apply Settings" at bounding box center [543, 344] width 70 height 17
click at [570, 46] on icon at bounding box center [571, 43] width 9 height 9
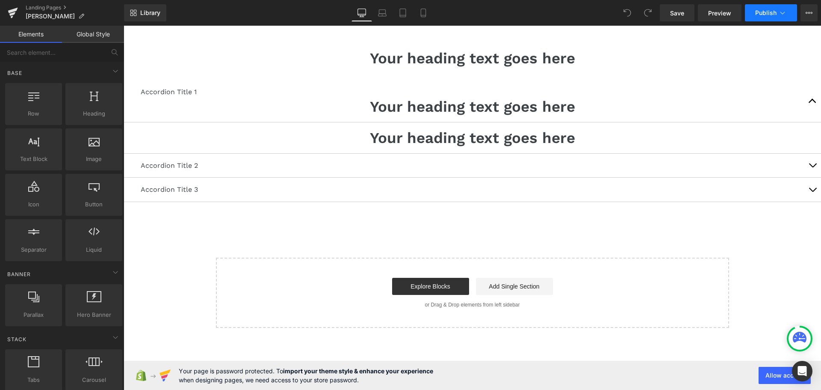
click at [765, 15] on span "Publish" at bounding box center [765, 12] width 21 height 7
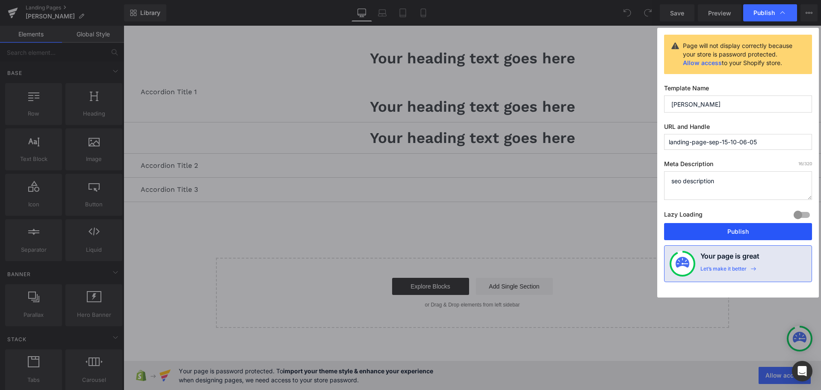
click at [735, 232] on button "Publish" at bounding box center [738, 231] width 148 height 17
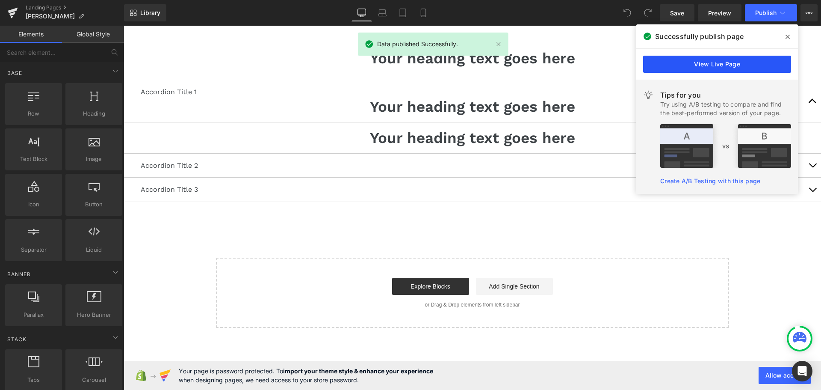
click at [699, 68] on link "View Live Page" at bounding box center [717, 64] width 148 height 17
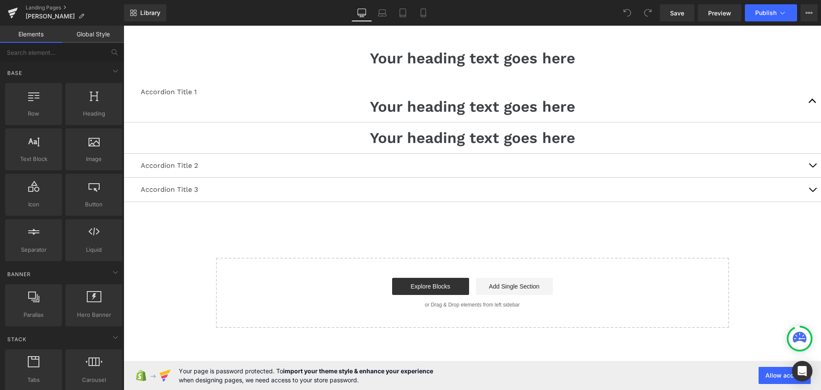
click at [86, 34] on link "Global Style" at bounding box center [93, 34] width 62 height 17
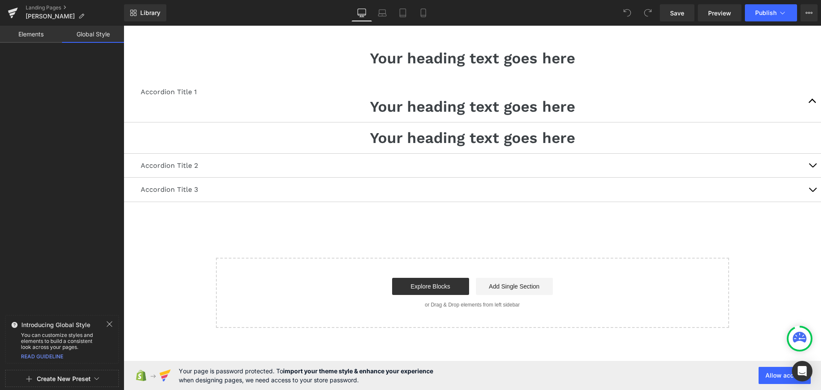
click at [40, 354] on link "READ GUIDELINE" at bounding box center [42, 356] width 42 height 6
click at [109, 321] on icon at bounding box center [109, 323] width 7 height 7
click at [57, 377] on button "Create New Preset" at bounding box center [64, 379] width 54 height 18
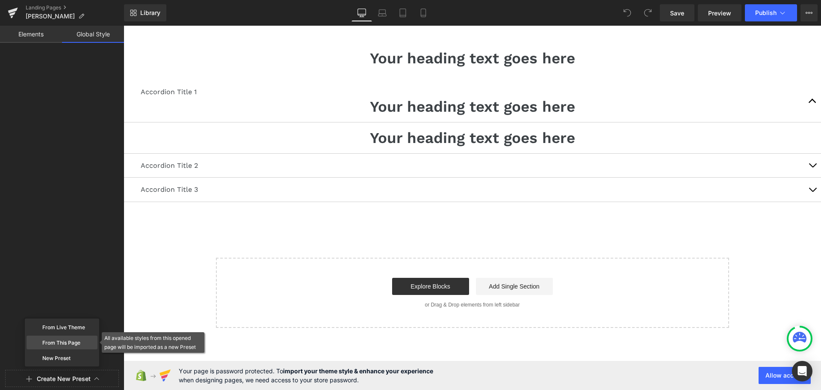
click at [68, 346] on div "From This Page" at bounding box center [62, 342] width 71 height 14
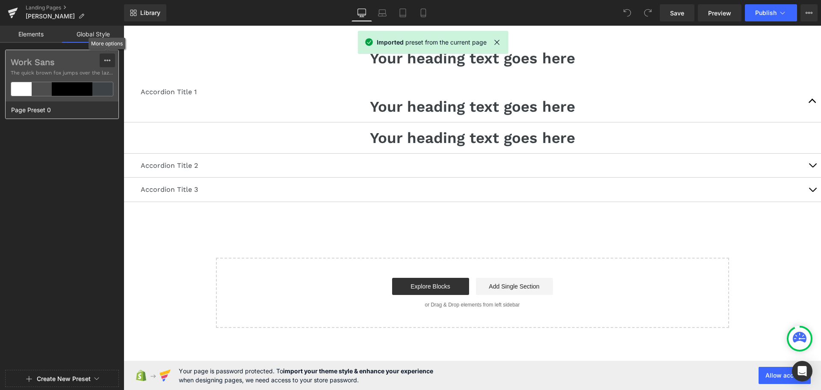
click at [105, 59] on icon at bounding box center [107, 60] width 7 height 7
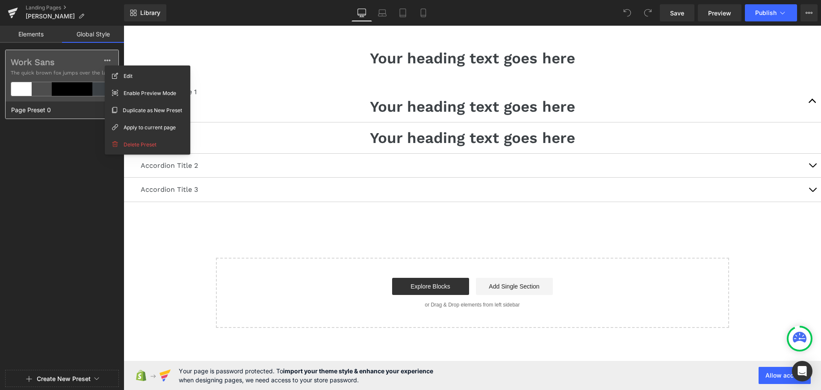
click at [94, 60] on label "Work Sans" at bounding box center [62, 62] width 103 height 10
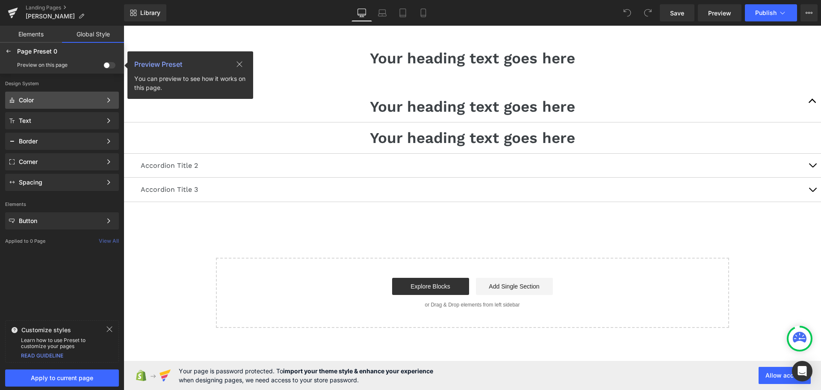
click at [68, 101] on div "Color" at bounding box center [60, 100] width 83 height 7
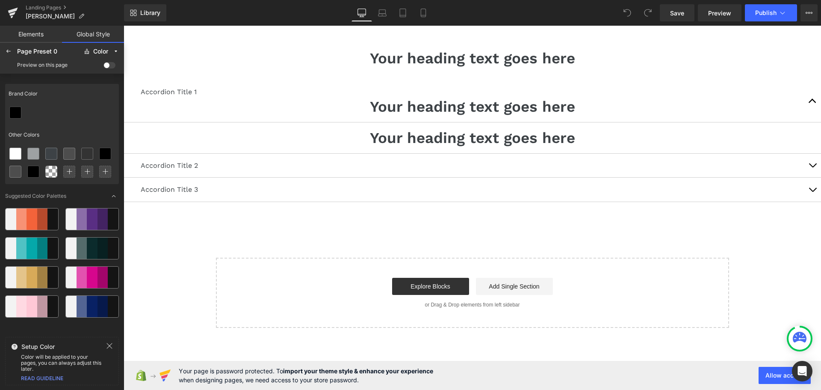
click at [29, 216] on div at bounding box center [32, 218] width 11 height 21
click at [18, 153] on icon at bounding box center [15, 153] width 7 height 7
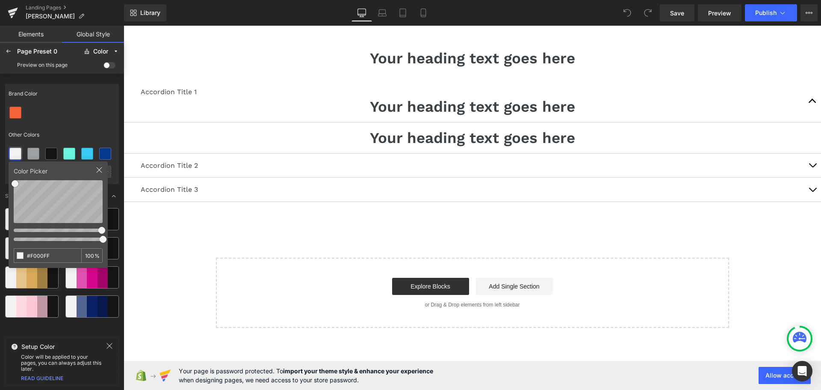
click at [30, 230] on div at bounding box center [58, 229] width 89 height 9
type input "#D714E4"
click at [98, 124] on div "Brand Color Other Colors" at bounding box center [62, 134] width 114 height 100
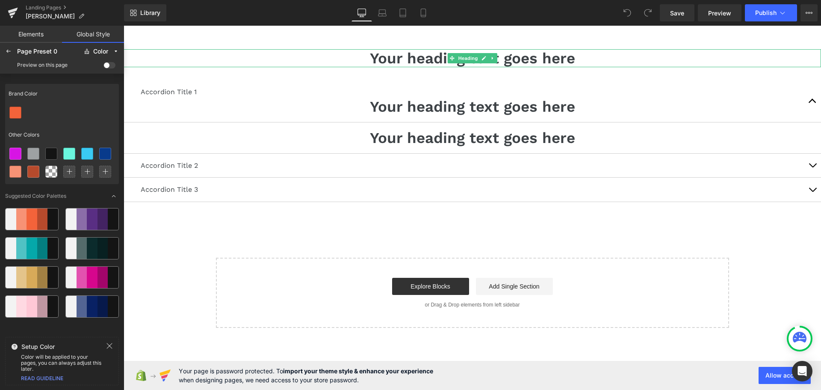
click at [358, 62] on h1 "Your heading text goes here" at bounding box center [473, 58] width 698 height 18
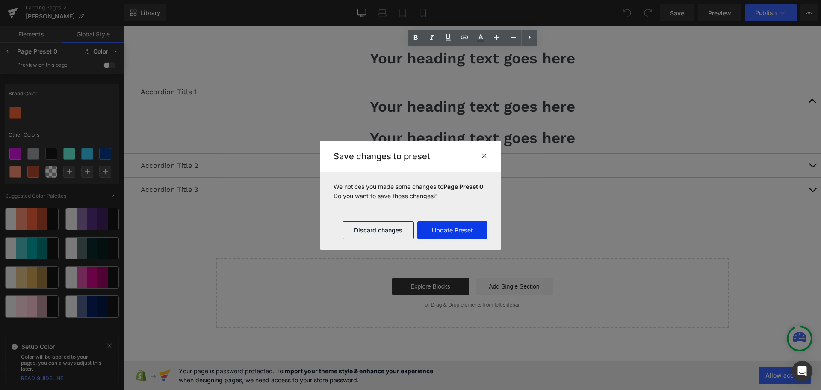
click at [454, 231] on button "Update Preset" at bounding box center [452, 230] width 70 height 18
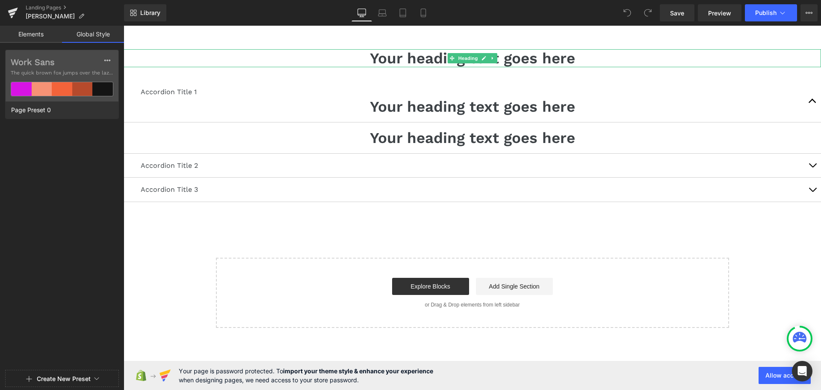
click at [315, 61] on h1 "Your heading text goes here" at bounding box center [473, 58] width 698 height 18
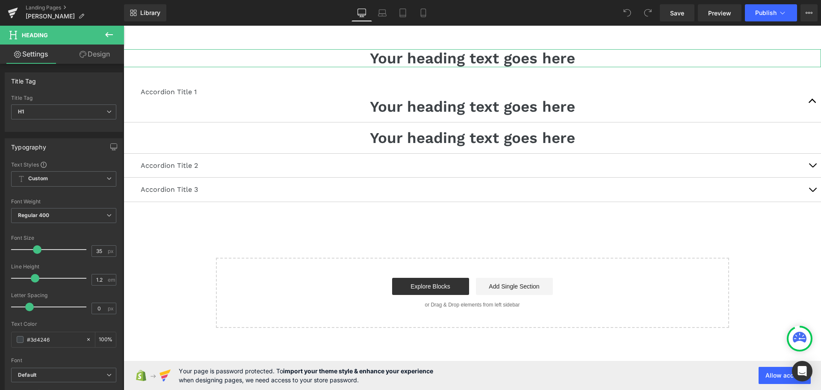
click at [97, 53] on link "Design" at bounding box center [95, 53] width 62 height 19
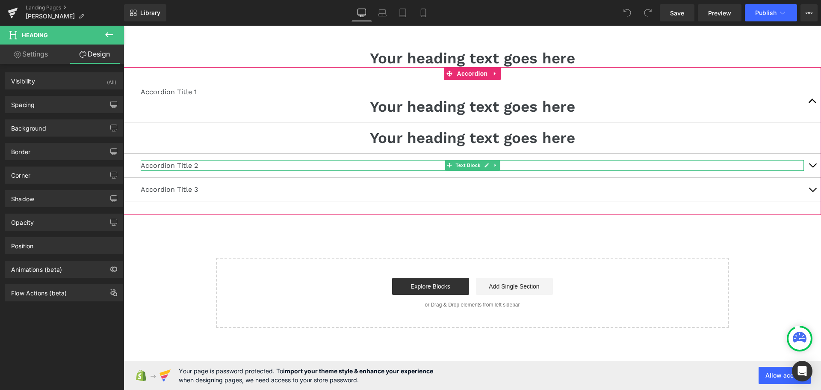
click at [213, 163] on p "Accordion Title 2" at bounding box center [472, 165] width 663 height 11
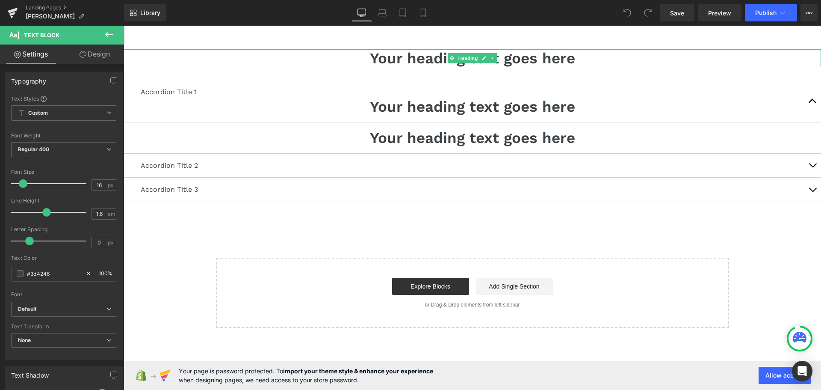
click at [318, 53] on h1 "Your heading text goes here" at bounding box center [473, 58] width 698 height 18
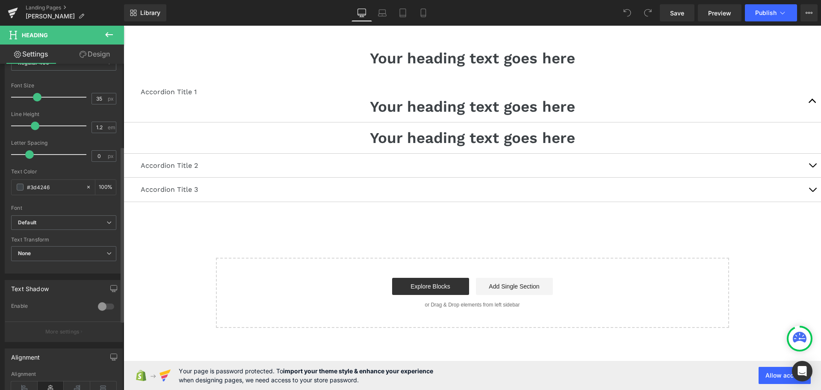
scroll to position [153, 0]
click at [86, 184] on icon at bounding box center [89, 186] width 6 height 6
type input "none"
type input "0"
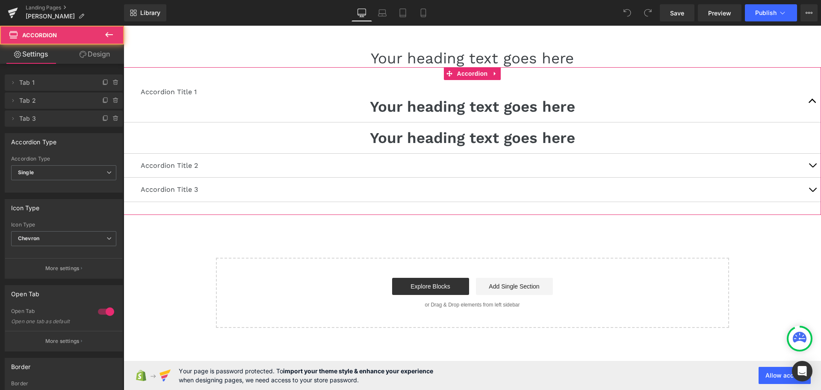
click at [173, 116] on div "Accordion Title 1 Text Block Your heading text goes here Heading" at bounding box center [473, 101] width 698 height 42
click at [92, 50] on link "Design" at bounding box center [95, 53] width 62 height 19
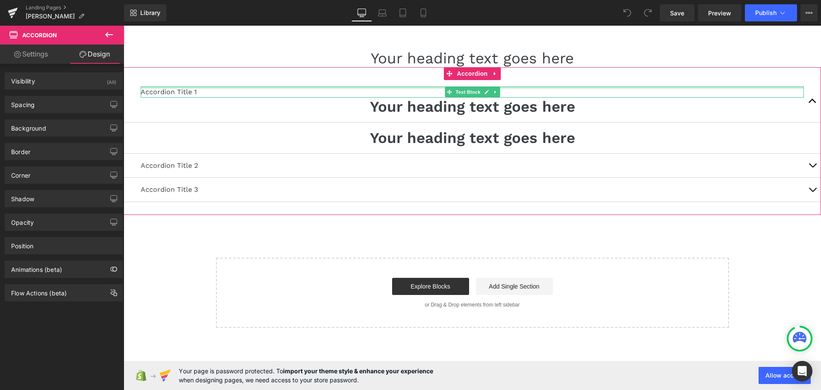
click at [220, 87] on div at bounding box center [472, 87] width 663 height 2
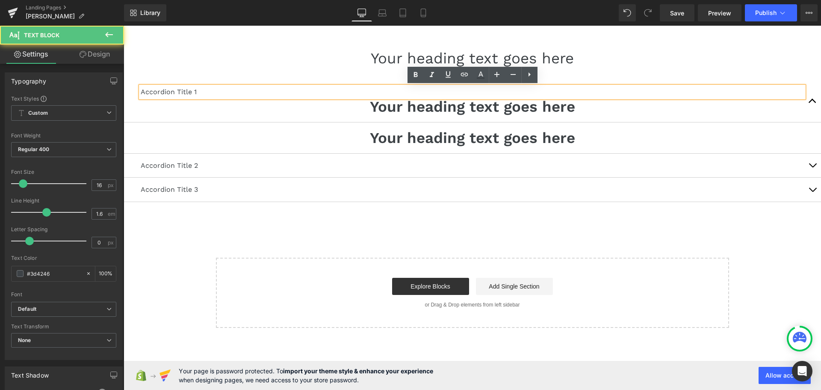
click at [212, 38] on main "Your heading text goes here Heading Accordion Title 1 Text Block Your heading t…" at bounding box center [473, 177] width 698 height 302
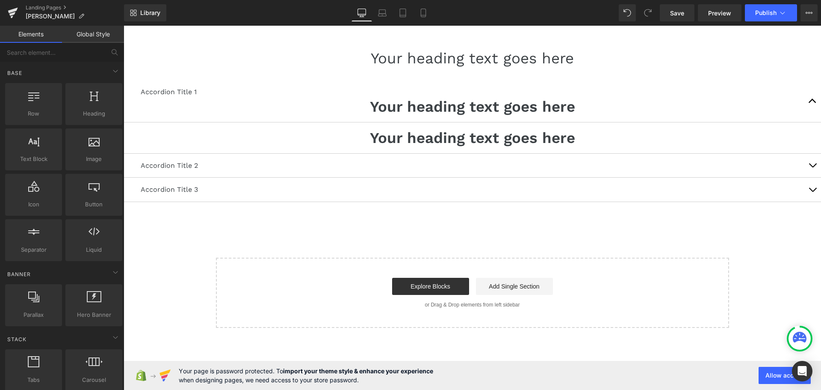
click at [87, 36] on link "Global Style" at bounding box center [93, 34] width 62 height 17
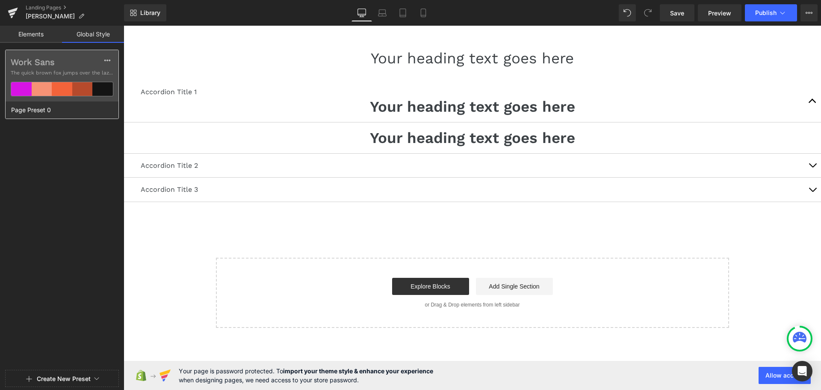
click at [71, 86] on div at bounding box center [62, 89] width 21 height 14
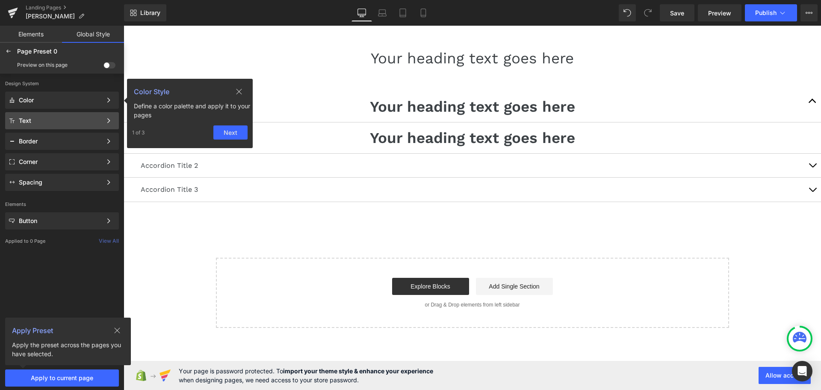
click at [80, 119] on div "Text" at bounding box center [60, 120] width 83 height 7
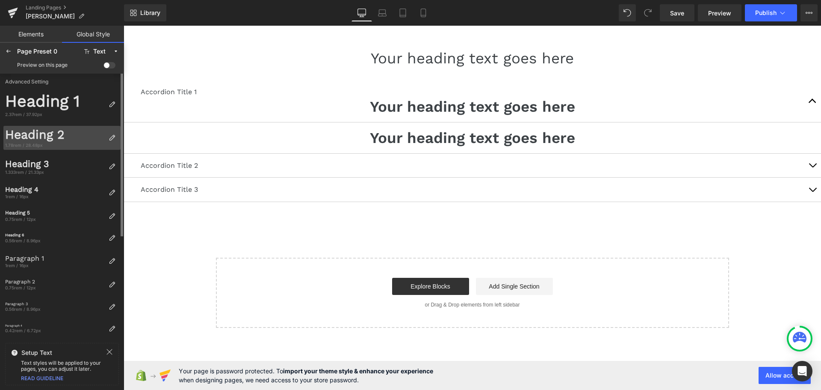
scroll to position [0, 0]
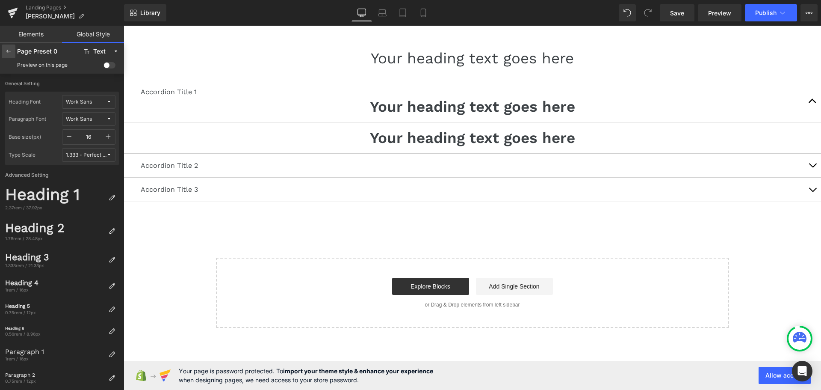
click at [6, 50] on icon at bounding box center [8, 51] width 7 height 7
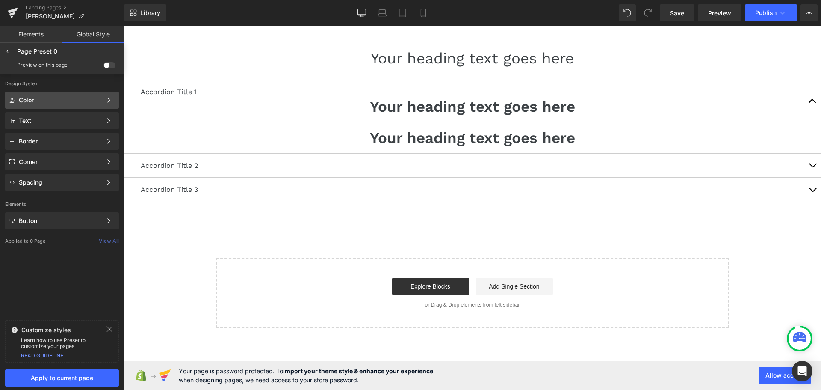
click at [63, 101] on div "Color" at bounding box center [60, 100] width 83 height 7
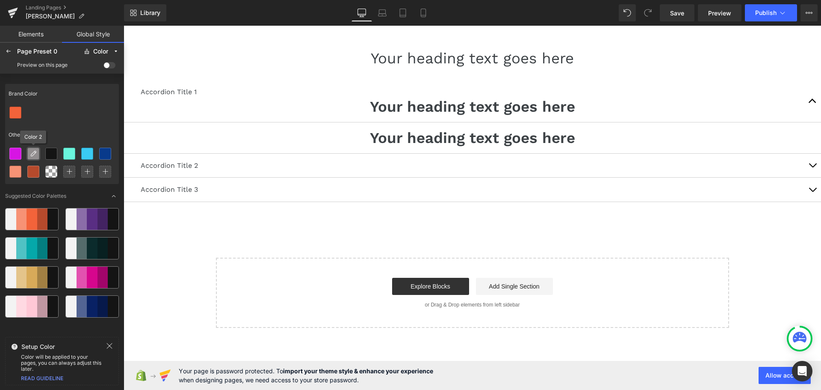
click at [33, 152] on icon at bounding box center [33, 153] width 7 height 7
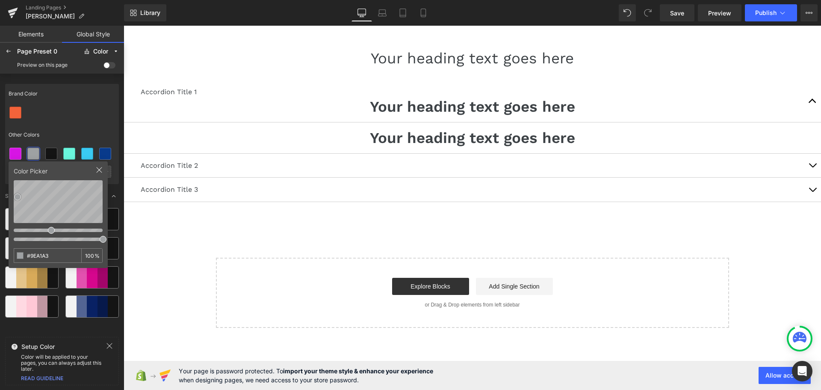
click at [70, 121] on div "Brand Color Other Colors" at bounding box center [62, 134] width 114 height 100
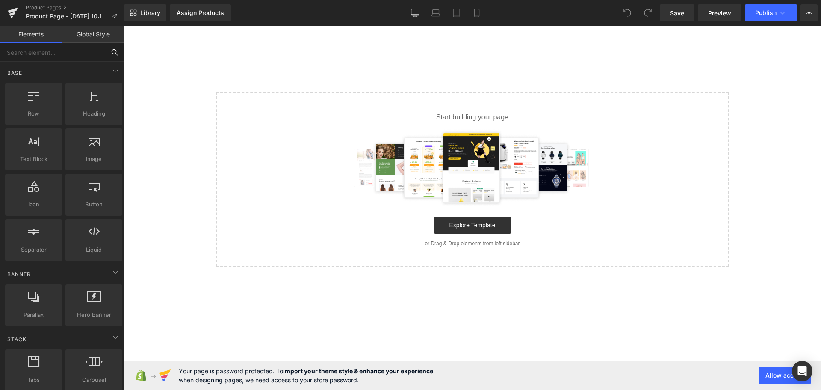
click at [36, 50] on input "text" at bounding box center [52, 52] width 105 height 19
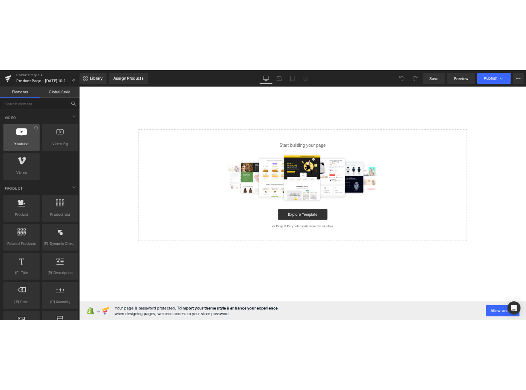
scroll to position [642, 0]
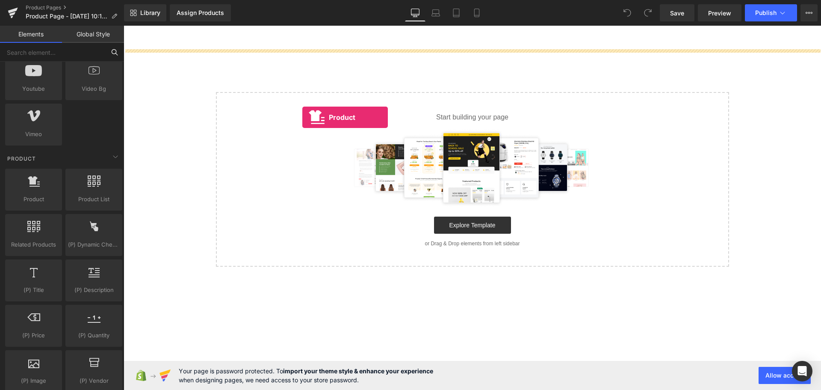
drag, startPoint x: 171, startPoint y: 214, endPoint x: 302, endPoint y: 117, distance: 163.4
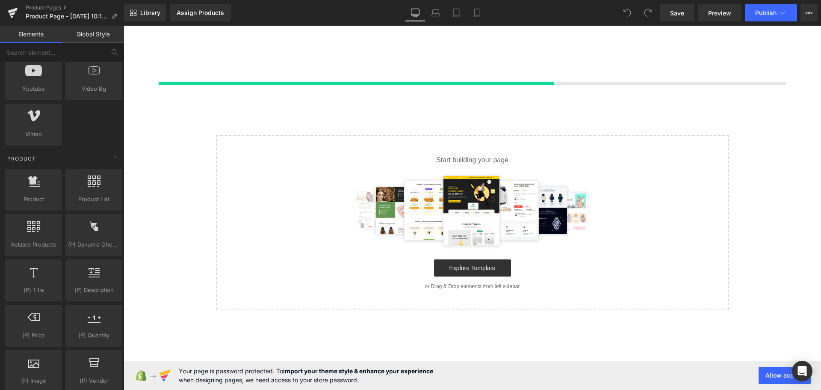
drag, startPoint x: 433, startPoint y: 35, endPoint x: 330, endPoint y: 204, distance: 198.4
click at [330, 204] on div at bounding box center [473, 210] width 486 height 77
drag, startPoint x: 323, startPoint y: 0, endPoint x: 301, endPoint y: 9, distance: 24.5
click at [301, 9] on div "Library Assign Products Product Preview No product match your search. Please tr…" at bounding box center [472, 12] width 697 height 17
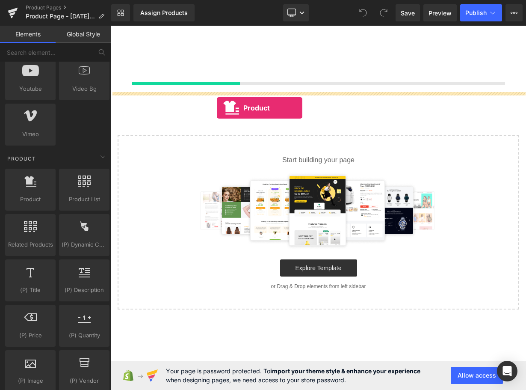
drag, startPoint x: 148, startPoint y: 213, endPoint x: 217, endPoint y: 108, distance: 126.3
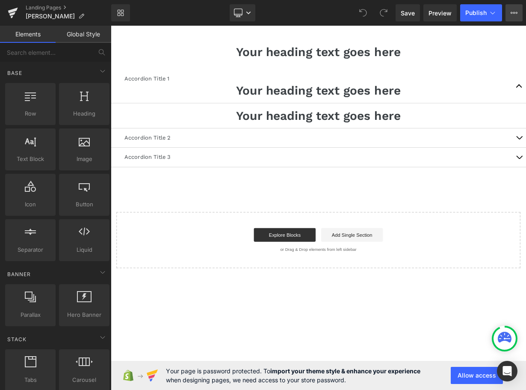
click at [512, 12] on icon at bounding box center [512, 13] width 2 height 2
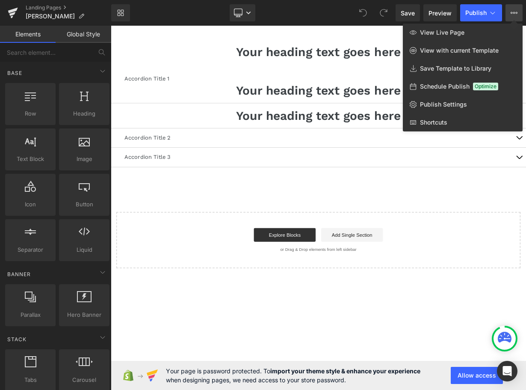
click at [512, 12] on icon at bounding box center [512, 13] width 2 height 2
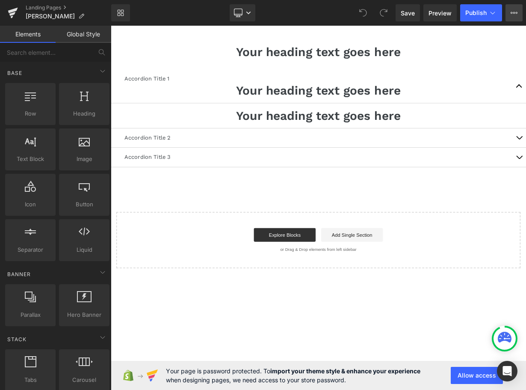
click at [515, 14] on icon at bounding box center [514, 12] width 7 height 7
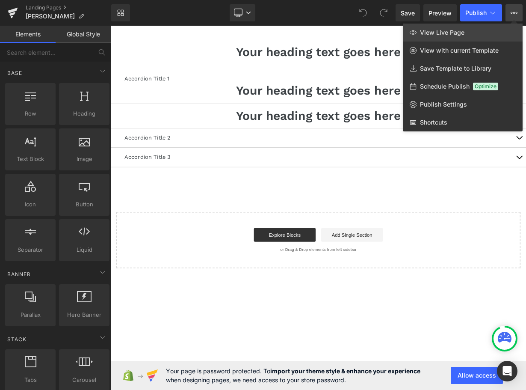
click at [481, 27] on link "View Live Page" at bounding box center [463, 33] width 120 height 18
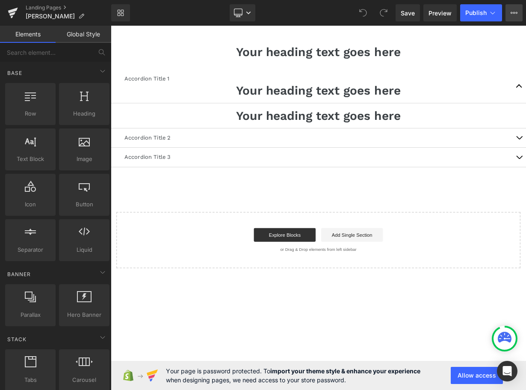
click at [516, 15] on icon at bounding box center [514, 12] width 7 height 7
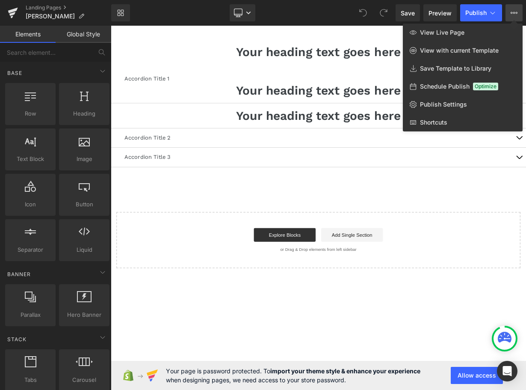
click at [516, 15] on icon at bounding box center [514, 12] width 7 height 7
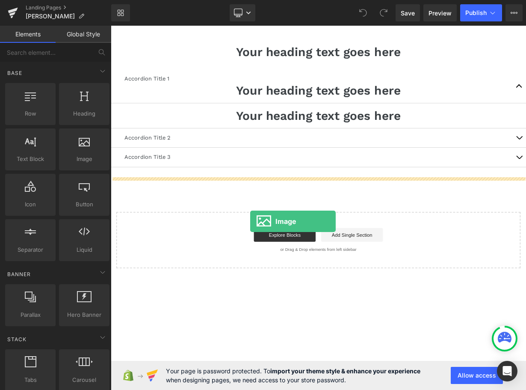
drag, startPoint x: 195, startPoint y: 181, endPoint x: 284, endPoint y: 269, distance: 125.8
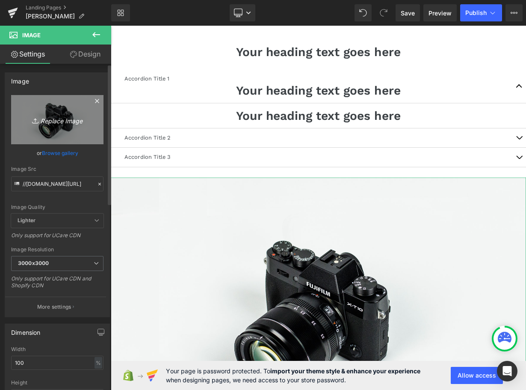
click at [41, 120] on icon "Replace Image" at bounding box center [57, 119] width 68 height 11
type input "C:\fakepath\pexels-pixabay-33393.jpg"
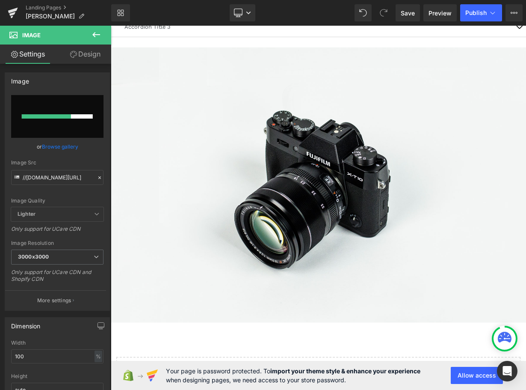
scroll to position [171, 0]
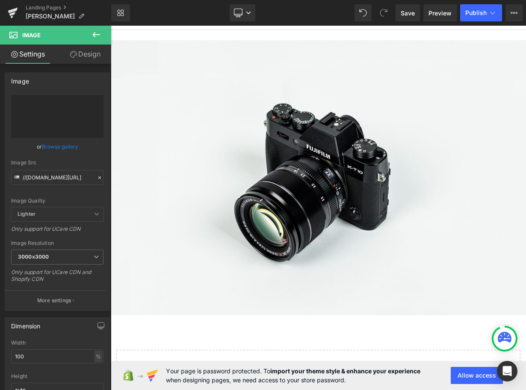
type input "[URL][DOMAIN_NAME]"
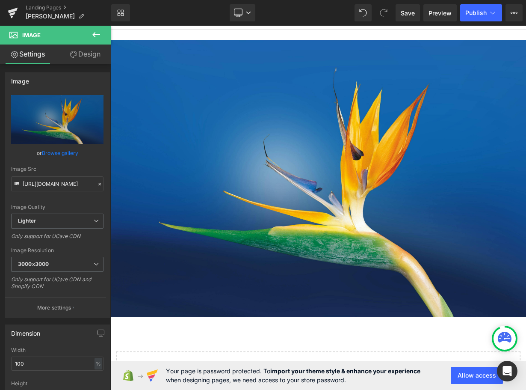
click at [100, 32] on icon at bounding box center [96, 35] width 10 height 10
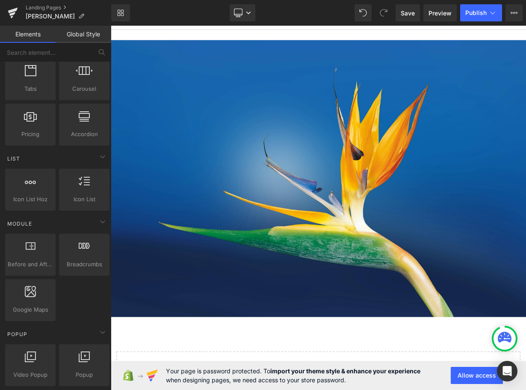
scroll to position [299, 0]
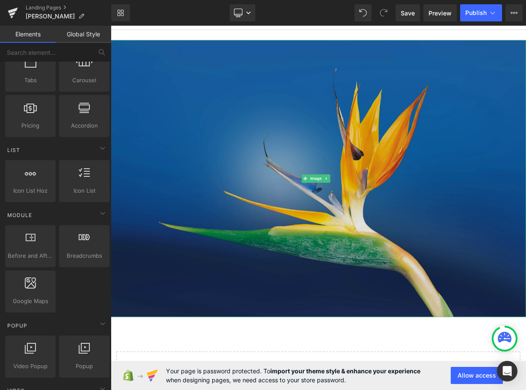
click at [208, 152] on img at bounding box center [370, 216] width 518 height 345
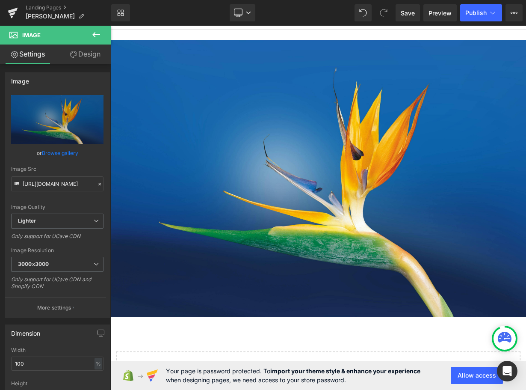
click at [95, 33] on icon at bounding box center [96, 34] width 8 height 5
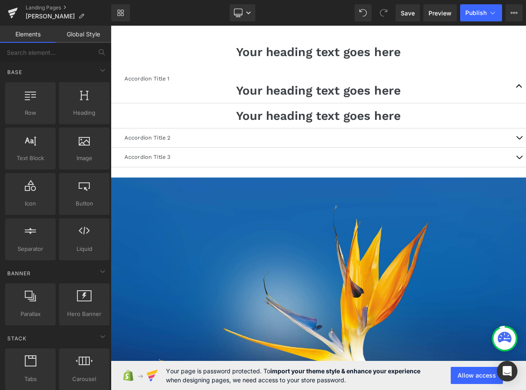
scroll to position [0, 0]
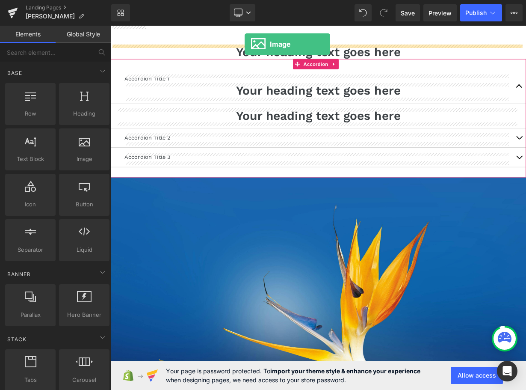
drag, startPoint x: 196, startPoint y: 175, endPoint x: 278, endPoint y: 49, distance: 150.1
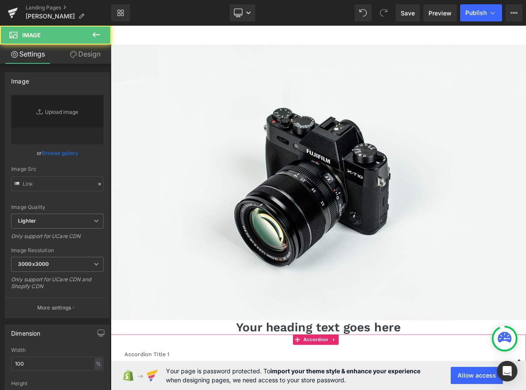
type input "//[DOMAIN_NAME][URL]"
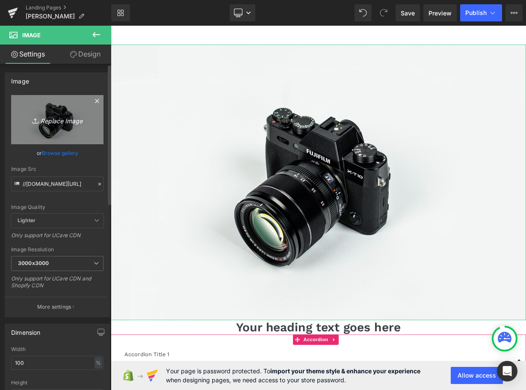
click at [44, 118] on icon "Replace Image" at bounding box center [57, 119] width 68 height 11
type input "C:\fakepath\354023aee2f4fd302fb7138f05b8d23f.webp"
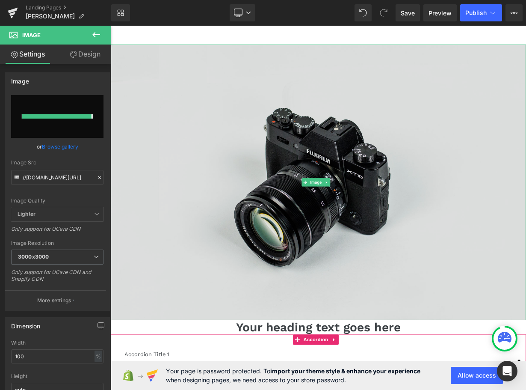
type input "[URL][DOMAIN_NAME]"
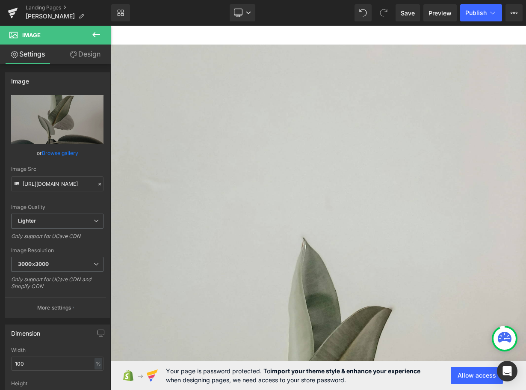
click at [93, 36] on icon at bounding box center [96, 35] width 10 height 10
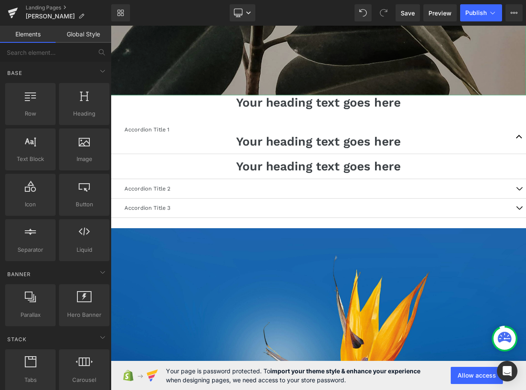
scroll to position [984, 0]
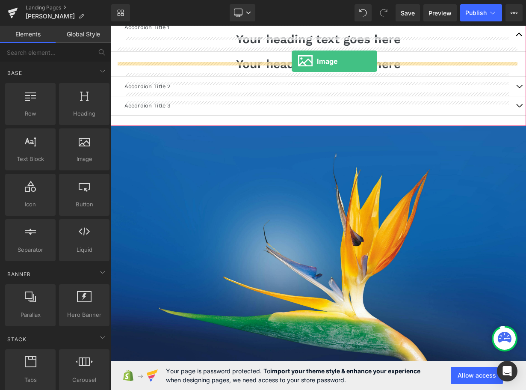
drag, startPoint x: 195, startPoint y: 170, endPoint x: 336, endPoint y: 70, distance: 173.4
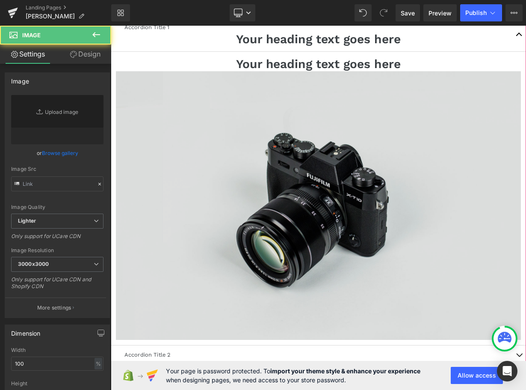
type input "//[DOMAIN_NAME][URL]"
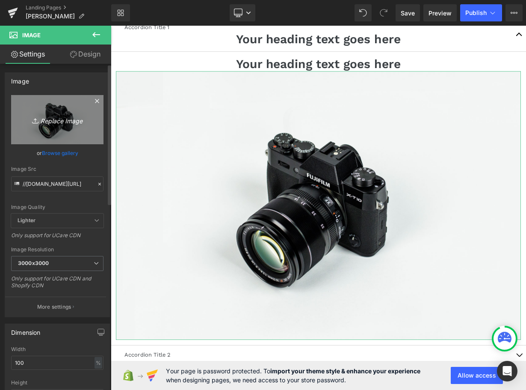
click at [60, 121] on icon "Replace Image" at bounding box center [57, 119] width 68 height 11
type input "C:\fakepath\pexels-matheusrphoto-2374086.jpg"
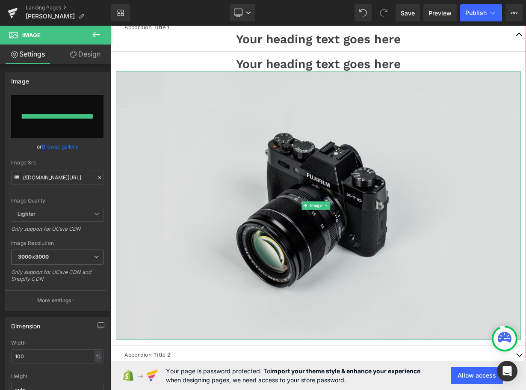
type input "[URL][DOMAIN_NAME]"
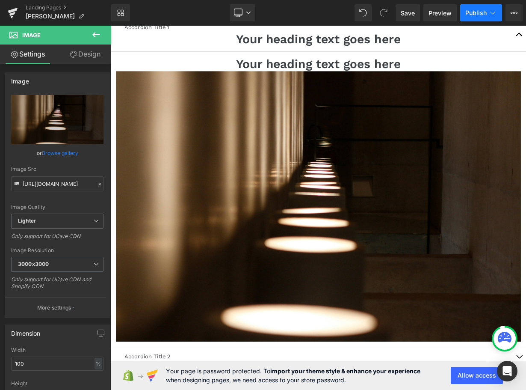
click at [469, 15] on span "Publish" at bounding box center [475, 12] width 21 height 7
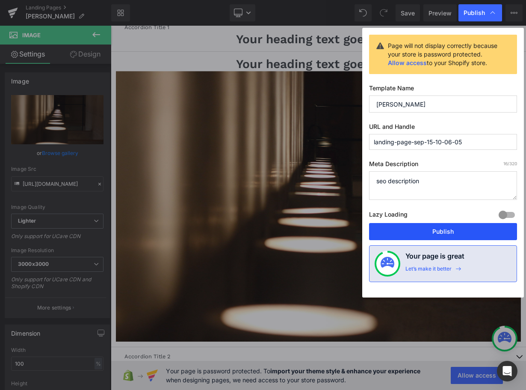
click at [445, 228] on button "Publish" at bounding box center [443, 231] width 148 height 17
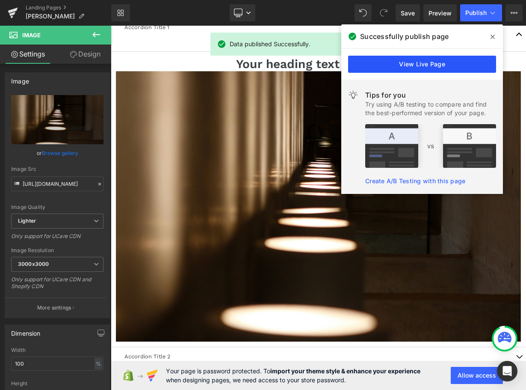
click at [411, 64] on link "View Live Page" at bounding box center [422, 64] width 148 height 17
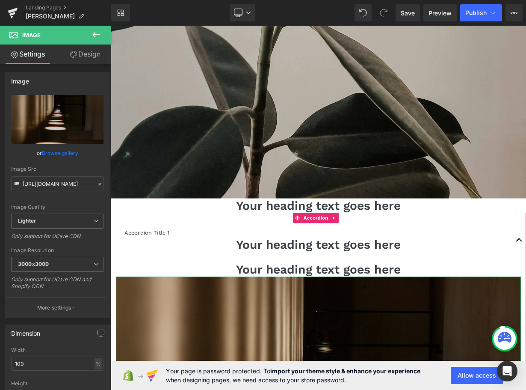
scroll to position [727, 0]
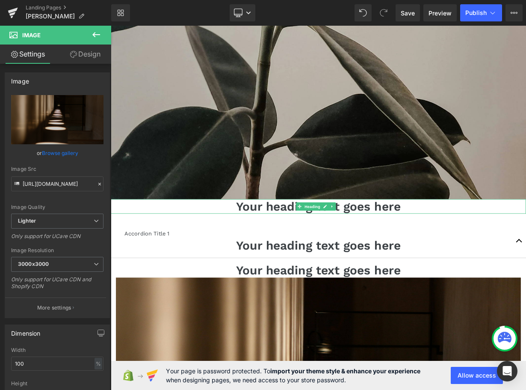
click at [454, 242] on h1 "Your heading text goes here" at bounding box center [370, 251] width 518 height 18
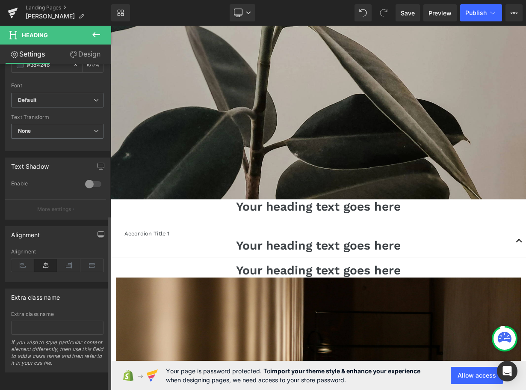
scroll to position [281, 0]
click at [87, 97] on b "Default" at bounding box center [56, 100] width 76 height 7
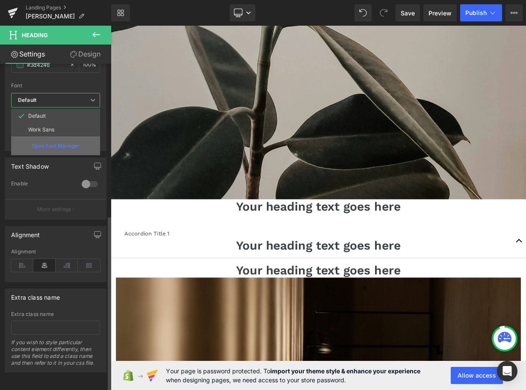
click at [65, 142] on p "Open Font Manager" at bounding box center [56, 146] width 48 height 8
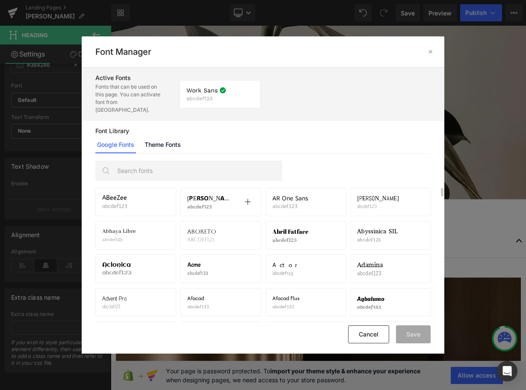
click at [221, 195] on span "[PERSON_NAME] Display" at bounding box center [208, 198] width 42 height 7
click at [248, 198] on icon at bounding box center [247, 201] width 7 height 7
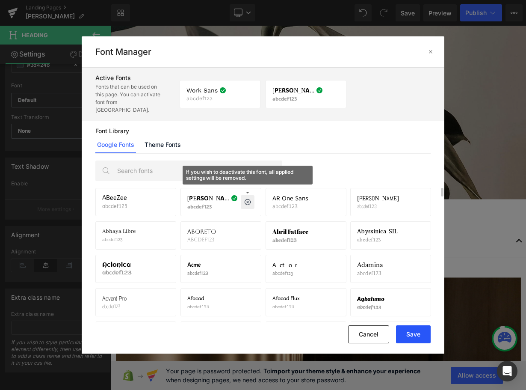
click at [411, 331] on button "Save" at bounding box center [413, 334] width 35 height 18
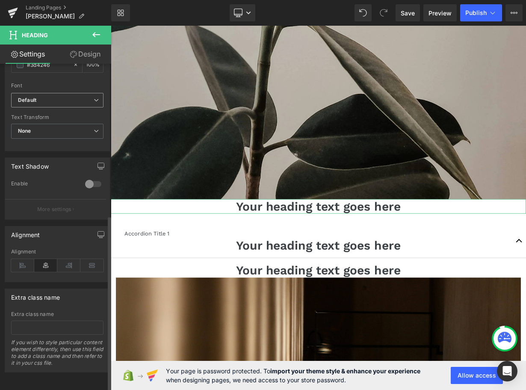
click at [88, 98] on span "Default" at bounding box center [57, 100] width 92 height 15
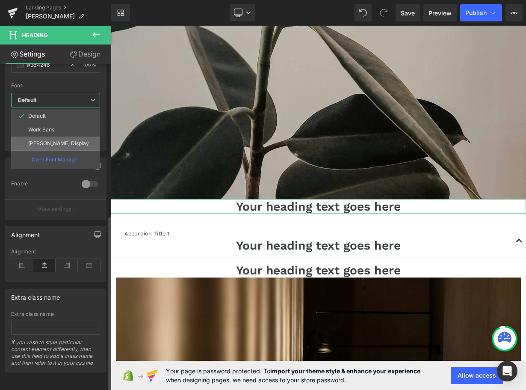
click at [66, 136] on li "[PERSON_NAME] Display" at bounding box center [55, 143] width 89 height 14
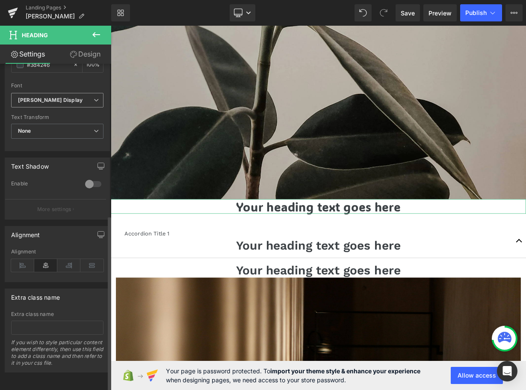
click at [94, 98] on icon at bounding box center [96, 100] width 5 height 5
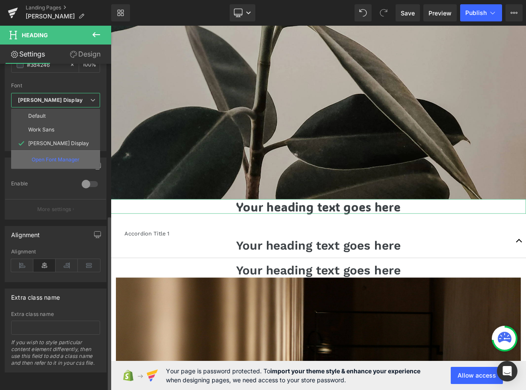
click at [63, 156] on p "Open Font Manager" at bounding box center [56, 160] width 48 height 8
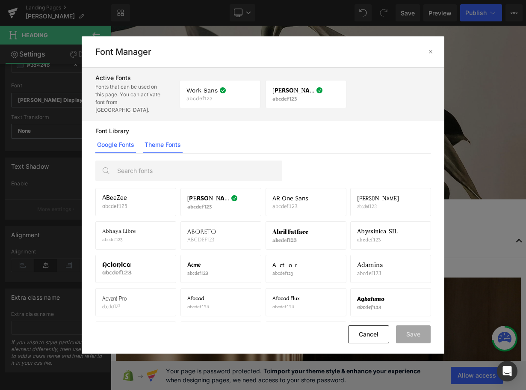
click at [165, 136] on link "Theme Fonts" at bounding box center [163, 144] width 40 height 17
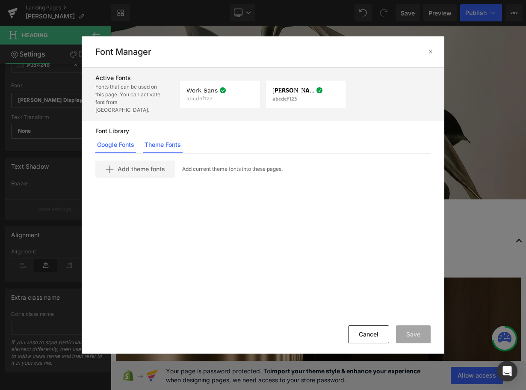
click at [119, 136] on link "Google Fonts" at bounding box center [115, 144] width 41 height 17
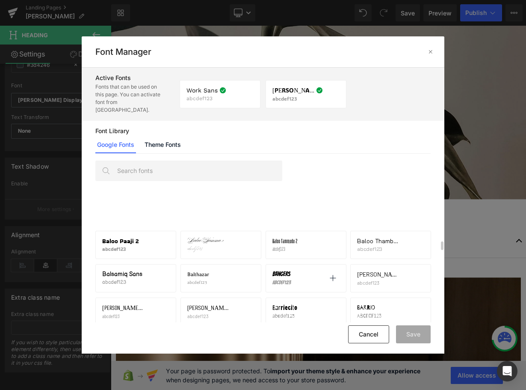
scroll to position [1326, 0]
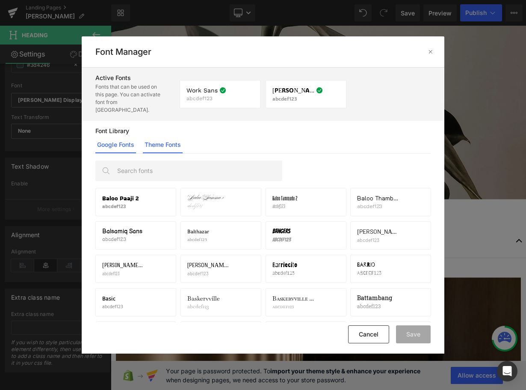
click at [165, 139] on link "Theme Fonts" at bounding box center [163, 144] width 40 height 17
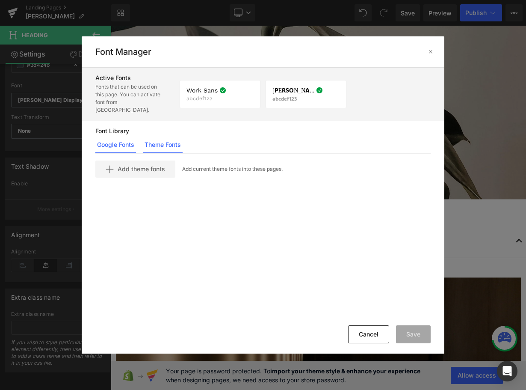
click at [116, 139] on link "Google Fonts" at bounding box center [115, 144] width 41 height 17
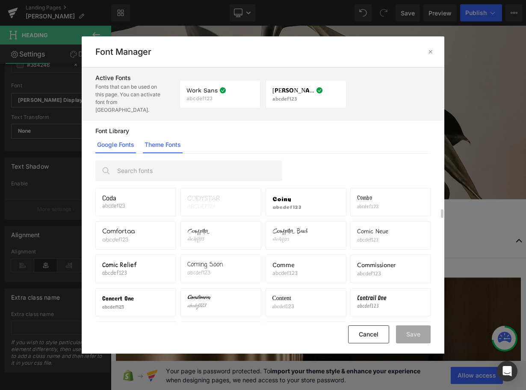
click at [167, 136] on link "Theme Fonts" at bounding box center [163, 144] width 40 height 17
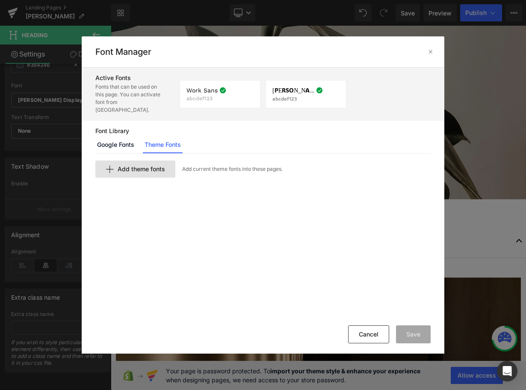
click at [137, 166] on span "Add theme fonts" at bounding box center [141, 169] width 47 height 7
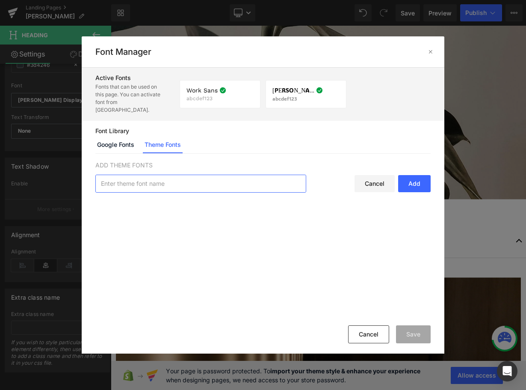
click at [233, 176] on input "text" at bounding box center [201, 183] width 210 height 17
click at [119, 137] on link "Google Fonts" at bounding box center [115, 144] width 41 height 17
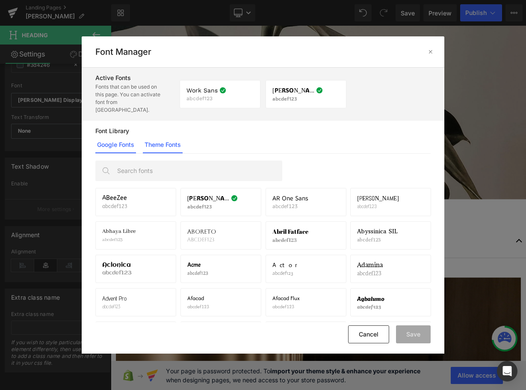
click at [181, 138] on link "Theme Fonts" at bounding box center [163, 144] width 40 height 17
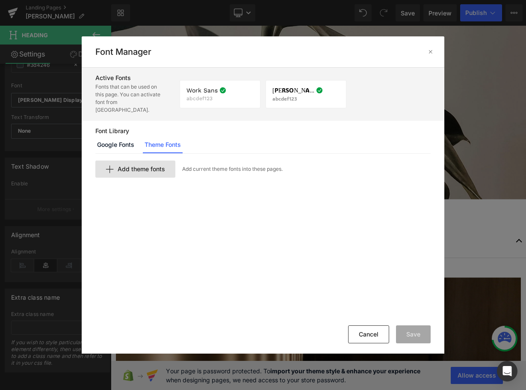
click at [141, 166] on span "Add theme fonts" at bounding box center [141, 169] width 47 height 7
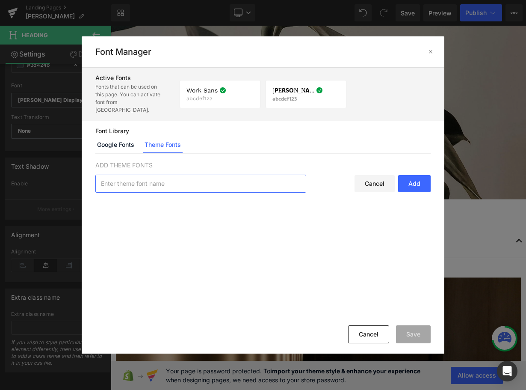
click at [176, 177] on input "text" at bounding box center [201, 183] width 210 height 17
click at [411, 179] on div "Add" at bounding box center [414, 183] width 33 height 17
click at [186, 175] on input "text" at bounding box center [201, 183] width 210 height 17
type input "g"
type input "abc"
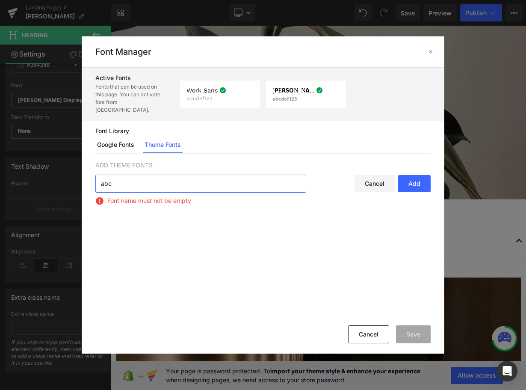
click at [411, 177] on div "Add" at bounding box center [414, 183] width 33 height 17
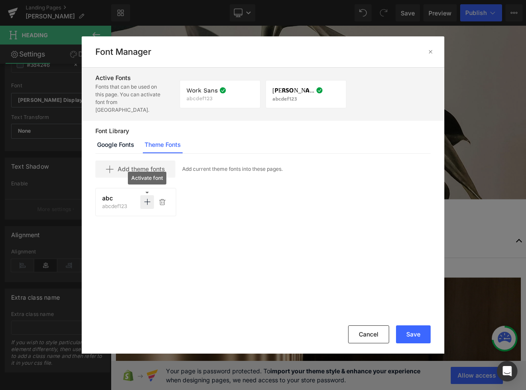
click at [146, 198] on icon at bounding box center [147, 201] width 7 height 7
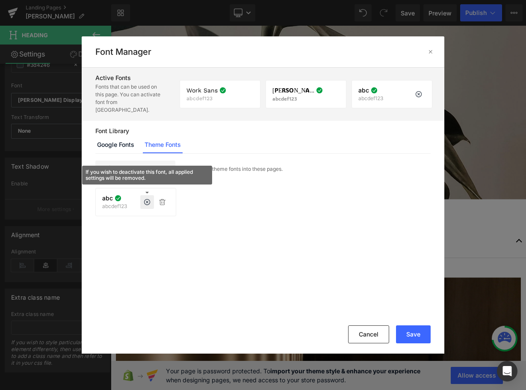
click at [366, 95] on p "abcdef123" at bounding box center [370, 98] width 25 height 6
click at [113, 137] on link "Google Fonts" at bounding box center [115, 144] width 41 height 17
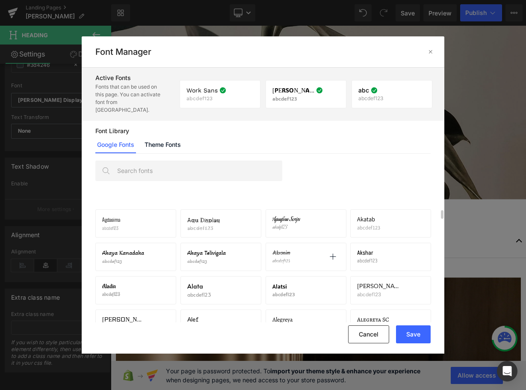
scroll to position [128, 0]
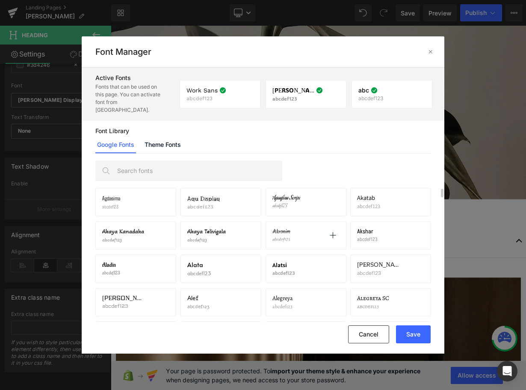
click at [294, 230] on div "Akronim abcdef123 Activate font" at bounding box center [305, 235] width 67 height 15
click at [335, 232] on icon at bounding box center [332, 235] width 7 height 7
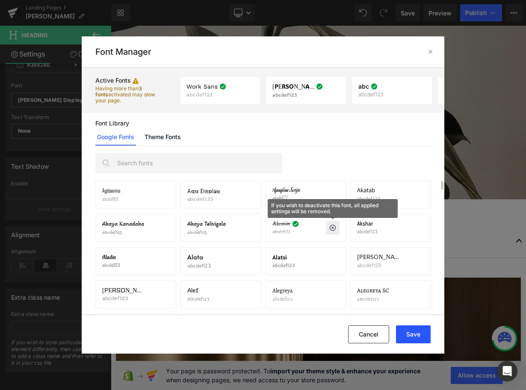
click at [405, 331] on button "Save" at bounding box center [413, 334] width 35 height 18
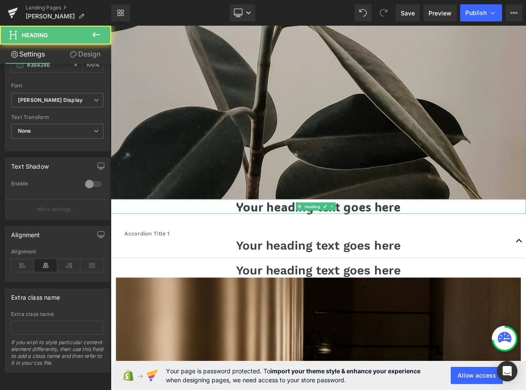
click at [246, 242] on h1 "Your heading text goes here" at bounding box center [370, 251] width 518 height 18
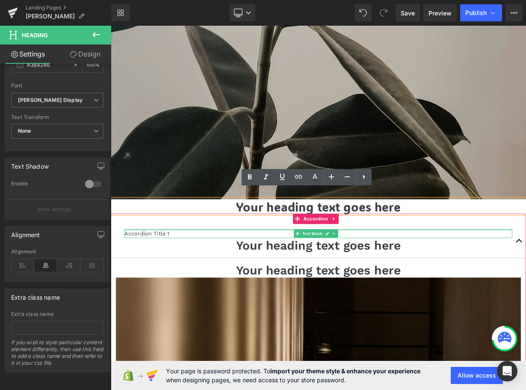
click at [236, 279] on div "Accordion Title 1 Text Block" at bounding box center [369, 284] width 483 height 11
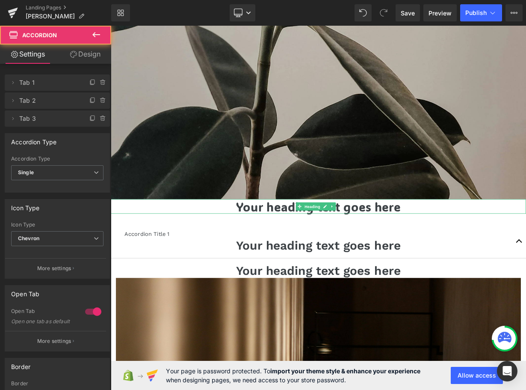
click at [255, 242] on h1 "Your heading text goes here" at bounding box center [370, 251] width 518 height 18
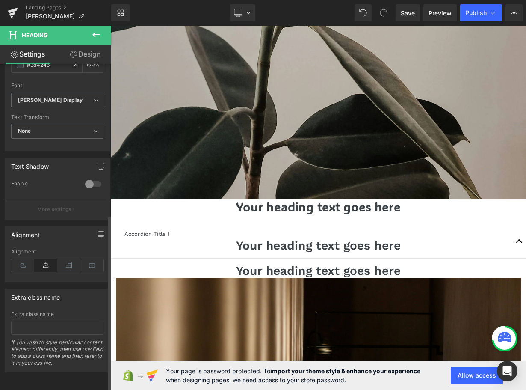
scroll to position [281, 0]
click at [83, 97] on b "[PERSON_NAME] Display" at bounding box center [56, 100] width 76 height 7
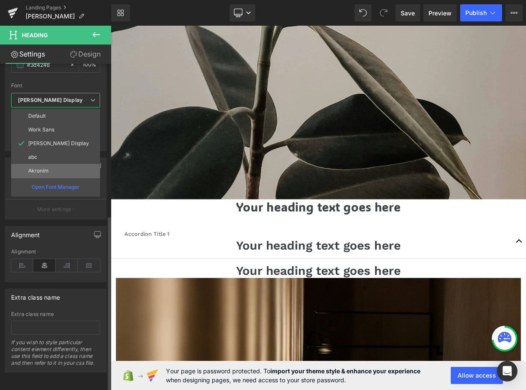
click at [58, 164] on li "Akronim" at bounding box center [55, 171] width 89 height 14
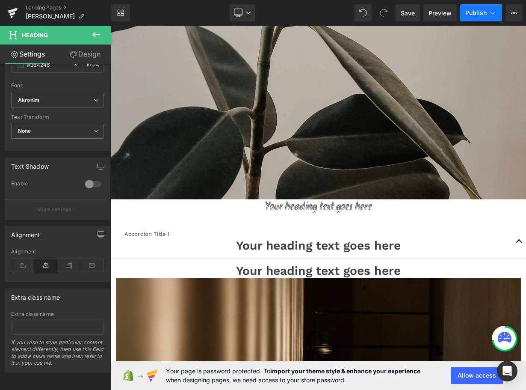
click at [486, 8] on button "Publish" at bounding box center [481, 12] width 42 height 17
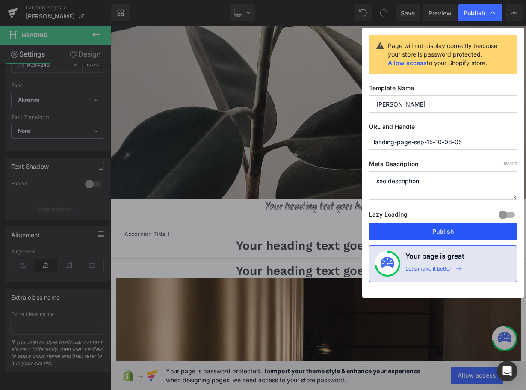
click at [455, 231] on button "Publish" at bounding box center [443, 231] width 148 height 17
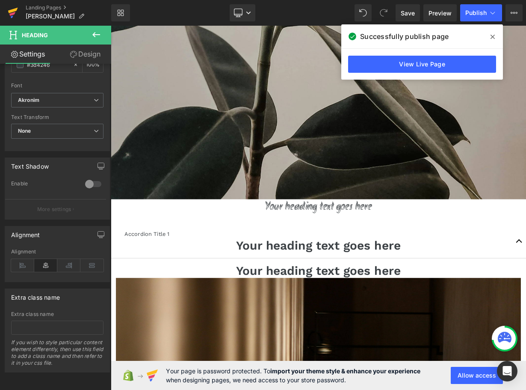
click at [7, 13] on link at bounding box center [13, 13] width 26 height 26
